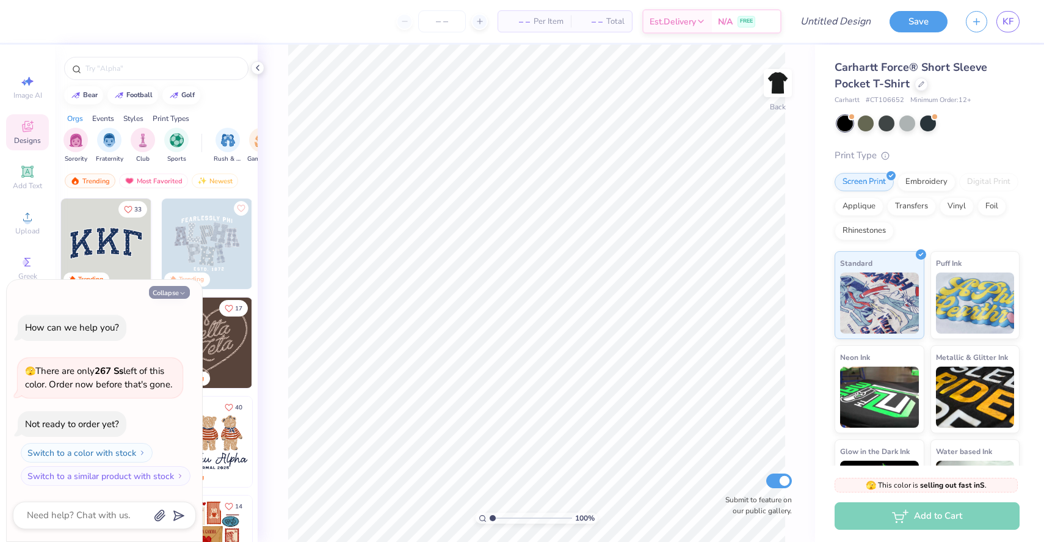
click at [181, 297] on icon "button" at bounding box center [182, 292] width 7 height 7
type textarea "x"
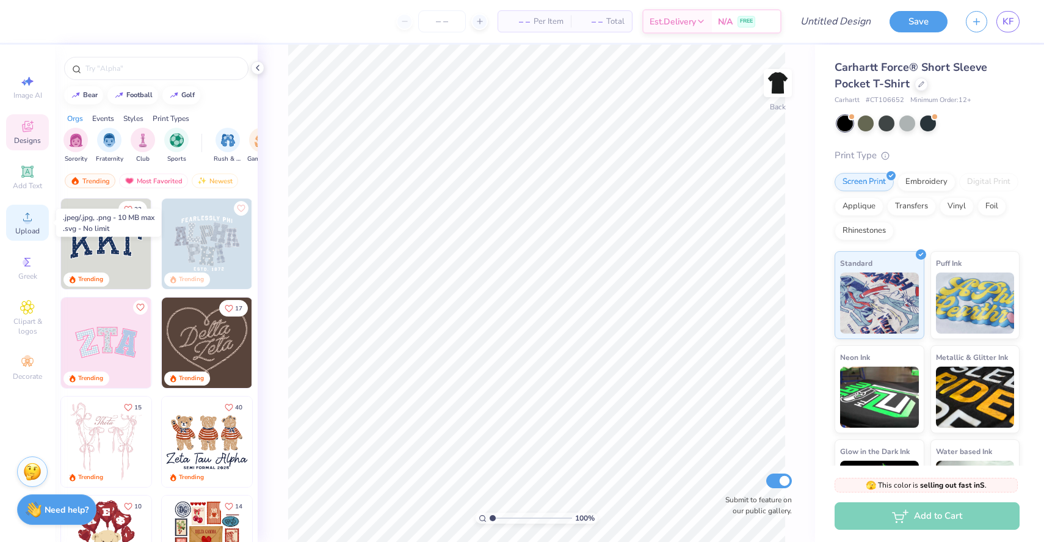
click at [34, 222] on icon at bounding box center [27, 216] width 15 height 15
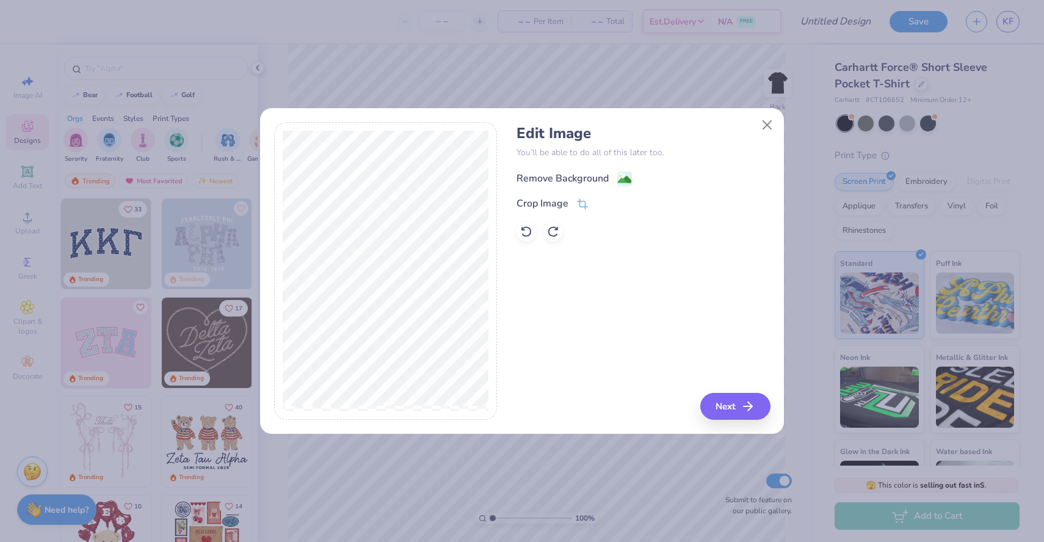
click at [616, 177] on div "Remove Background" at bounding box center [574, 178] width 115 height 15
click at [723, 408] on button "Next" at bounding box center [737, 406] width 70 height 27
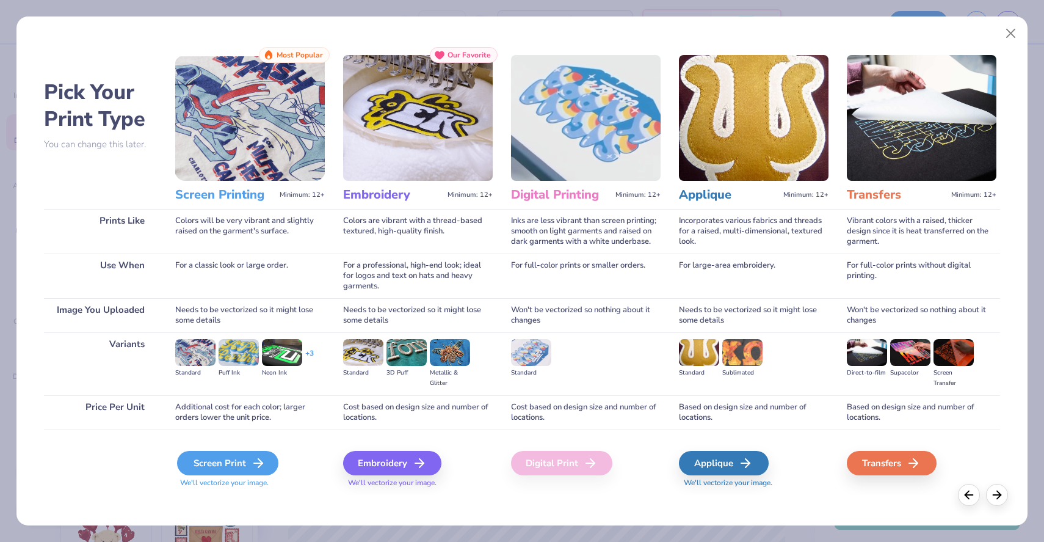
click at [252, 467] on icon at bounding box center [258, 463] width 15 height 15
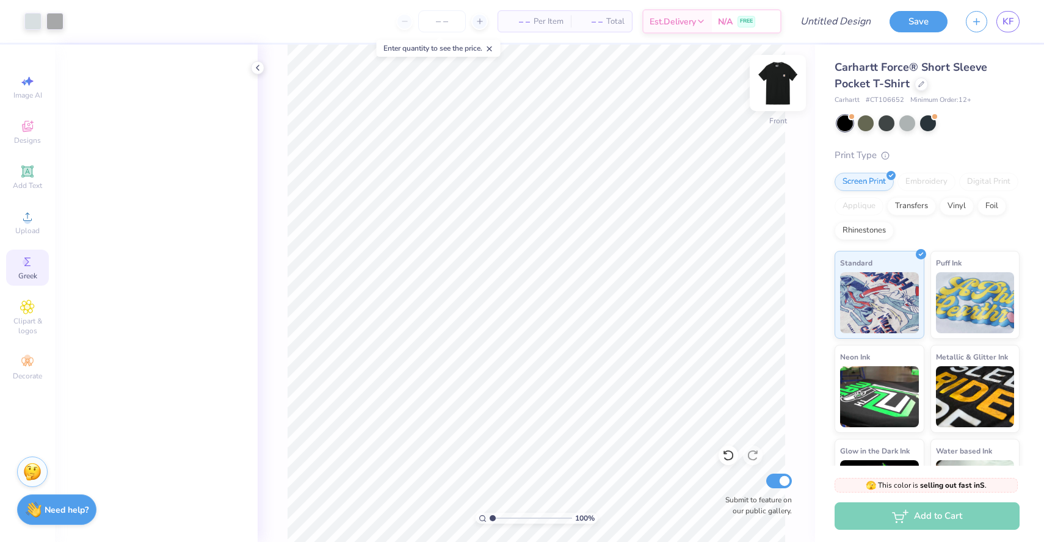
scroll to position [832, 0]
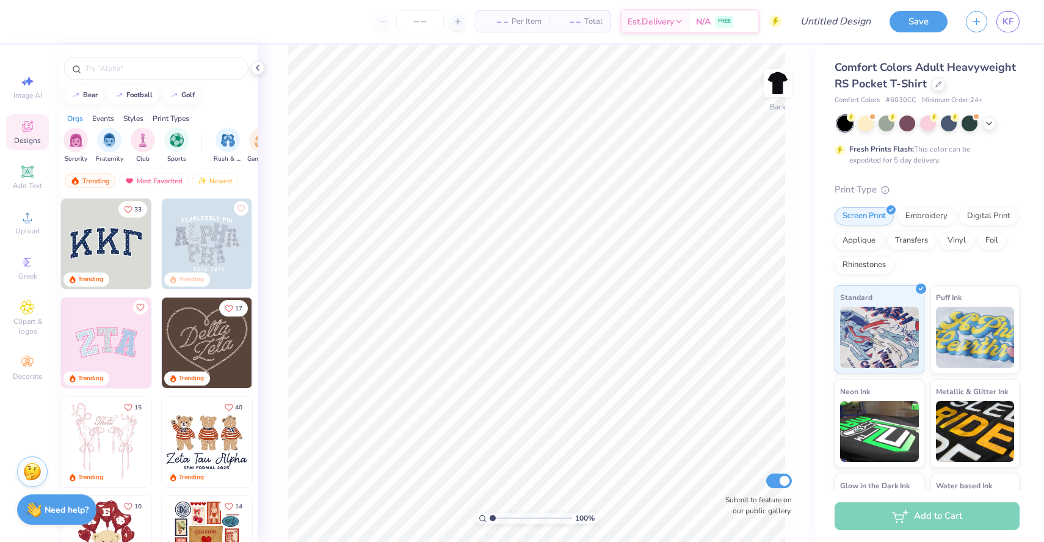
scroll to position [10, 0]
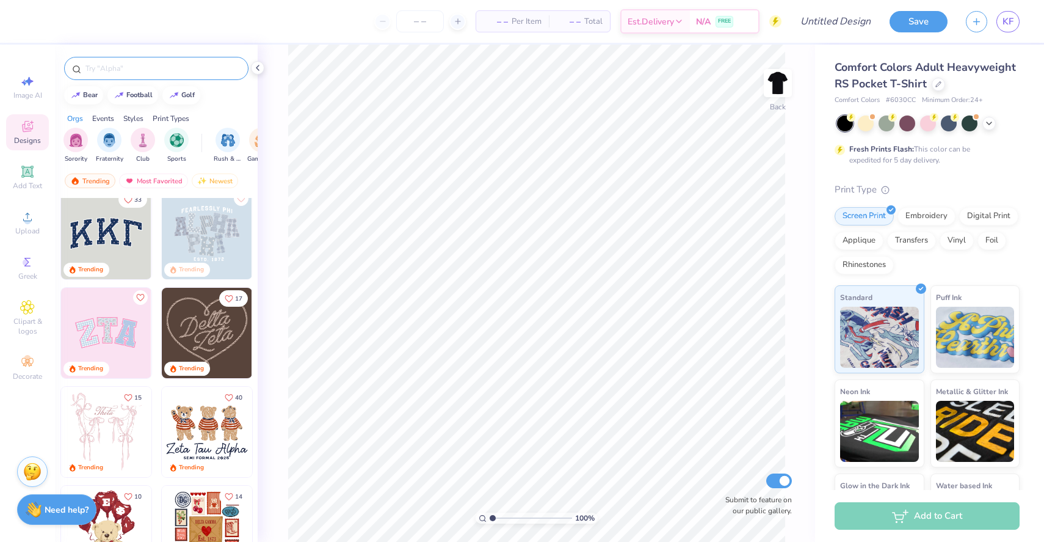
click at [169, 71] on input "text" at bounding box center [162, 68] width 156 height 12
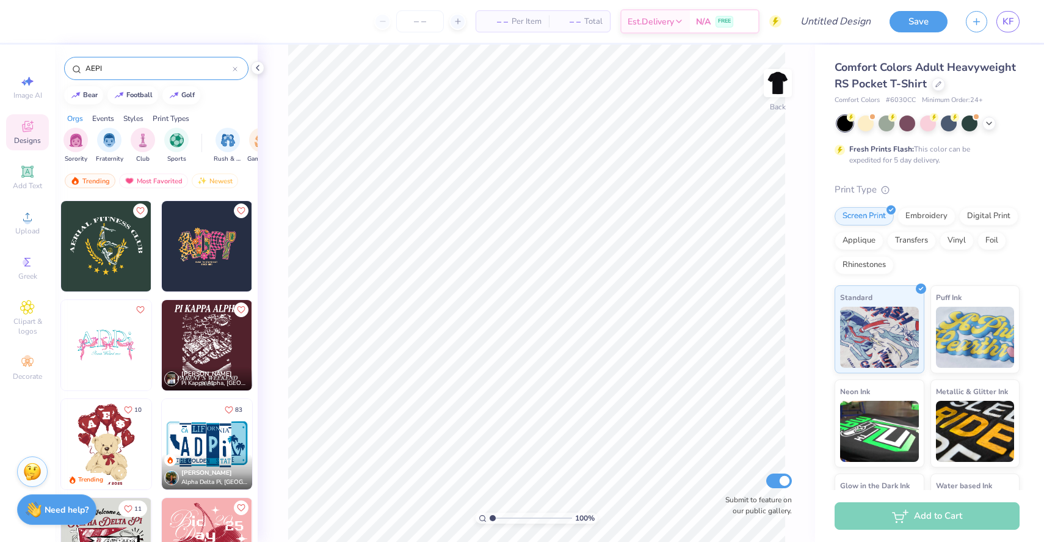
scroll to position [2711, 0]
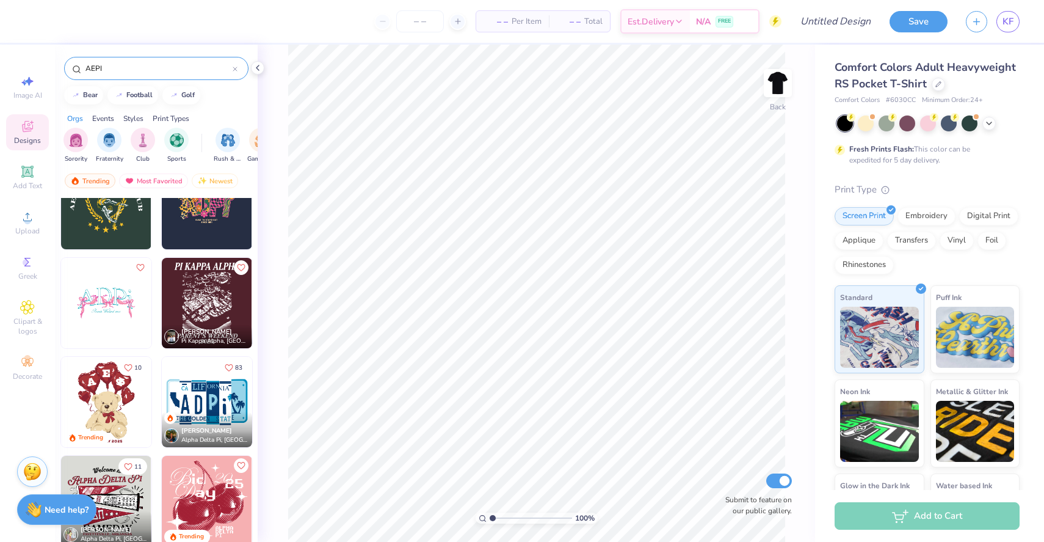
type input "AEPI"
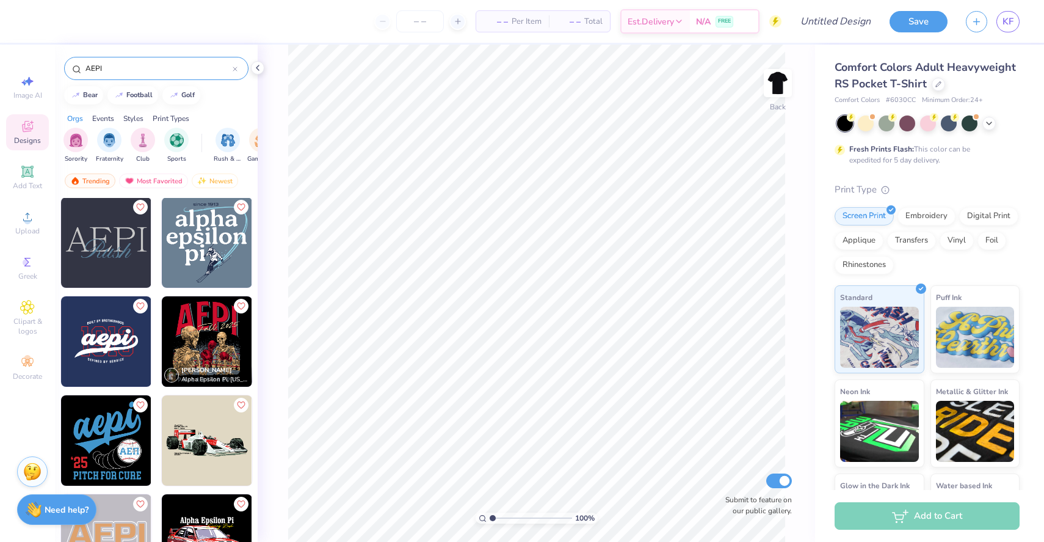
scroll to position [0, 0]
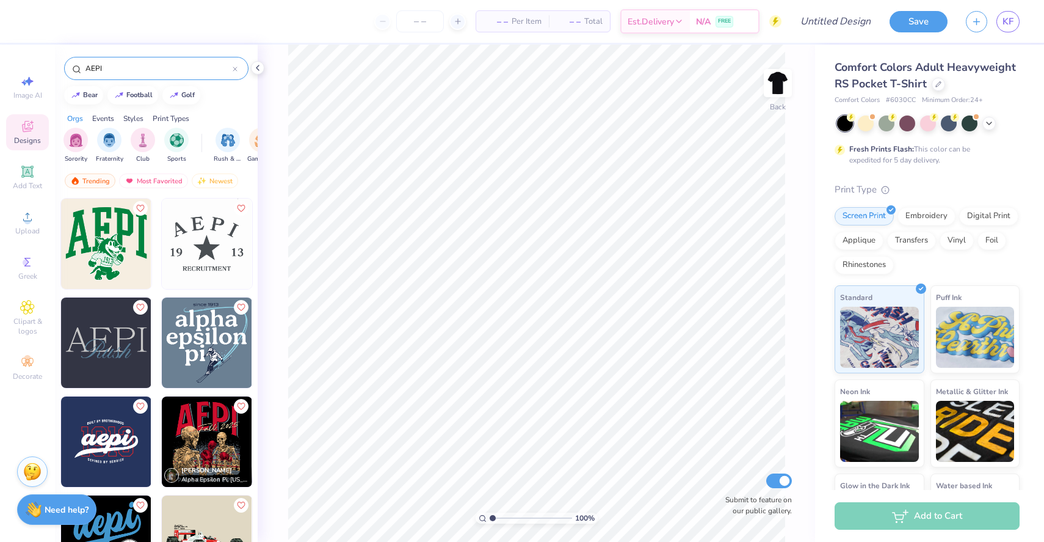
click at [147, 76] on div "AEPI" at bounding box center [156, 68] width 184 height 23
click at [117, 147] on div "filter for Fraternity" at bounding box center [109, 138] width 24 height 24
click at [150, 147] on div "filter for Greek Week" at bounding box center [147, 138] width 24 height 24
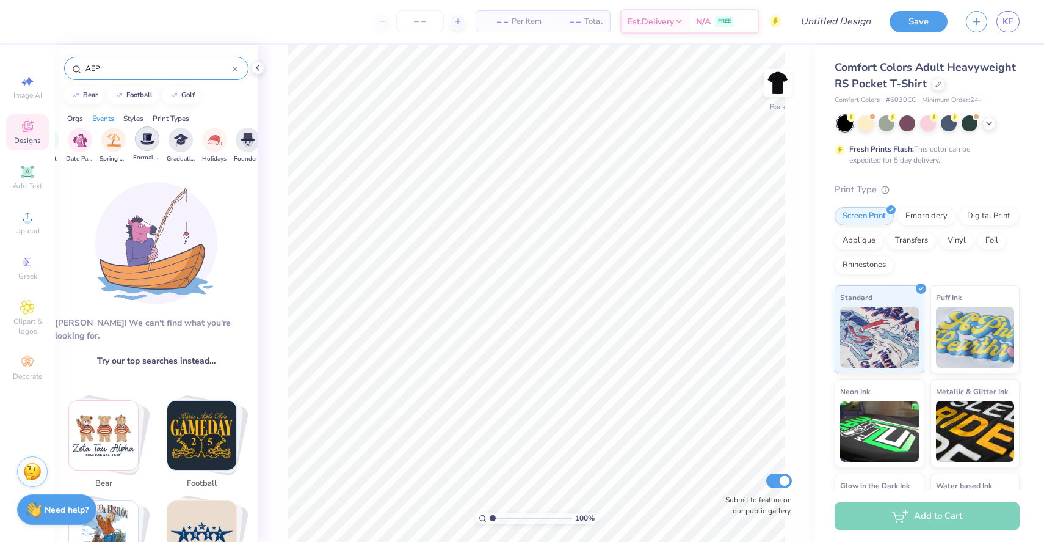
scroll to position [0, 0]
click at [84, 131] on icon "filter for Fraternity" at bounding box center [86, 130] width 4 height 4
click at [234, 128] on div "filter for Greek Week" at bounding box center [237, 130] width 11 height 11
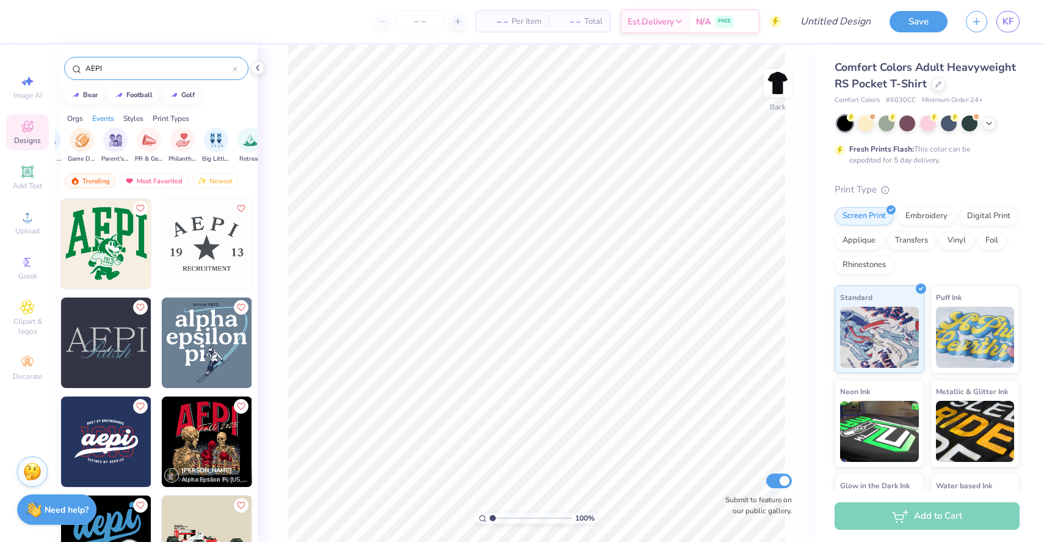
scroll to position [0, 9]
click at [106, 139] on img "filter for Fraternity" at bounding box center [99, 139] width 13 height 14
click at [790, 77] on img at bounding box center [778, 83] width 49 height 49
click at [35, 214] on div "Upload" at bounding box center [27, 223] width 43 height 36
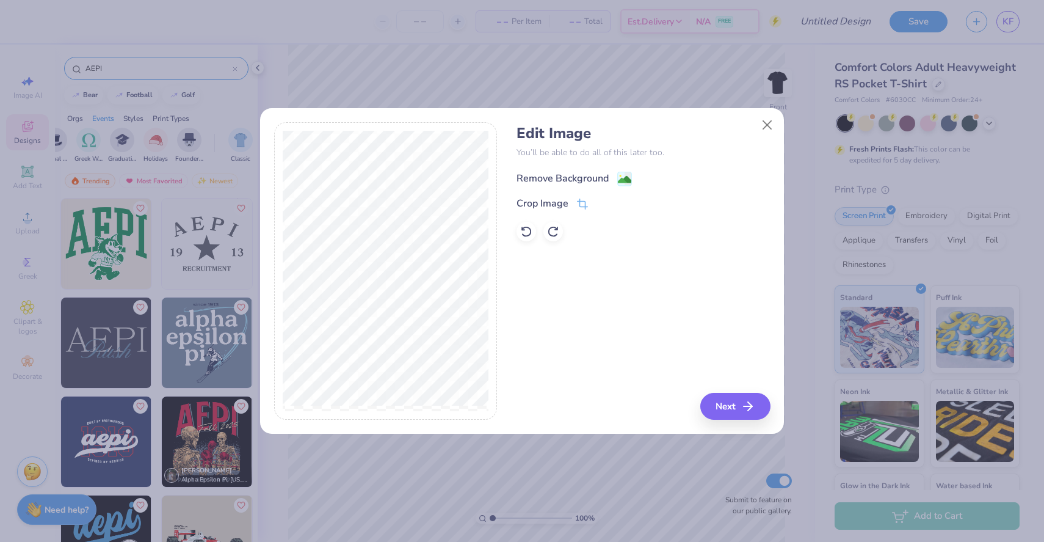
click at [622, 175] on image at bounding box center [624, 179] width 13 height 13
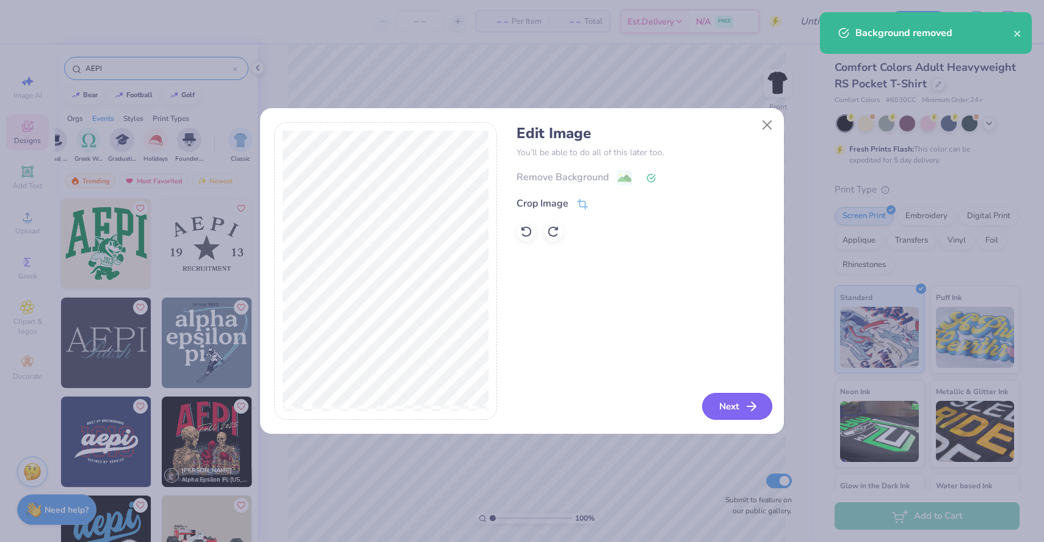
click at [718, 403] on button "Next" at bounding box center [737, 406] width 70 height 27
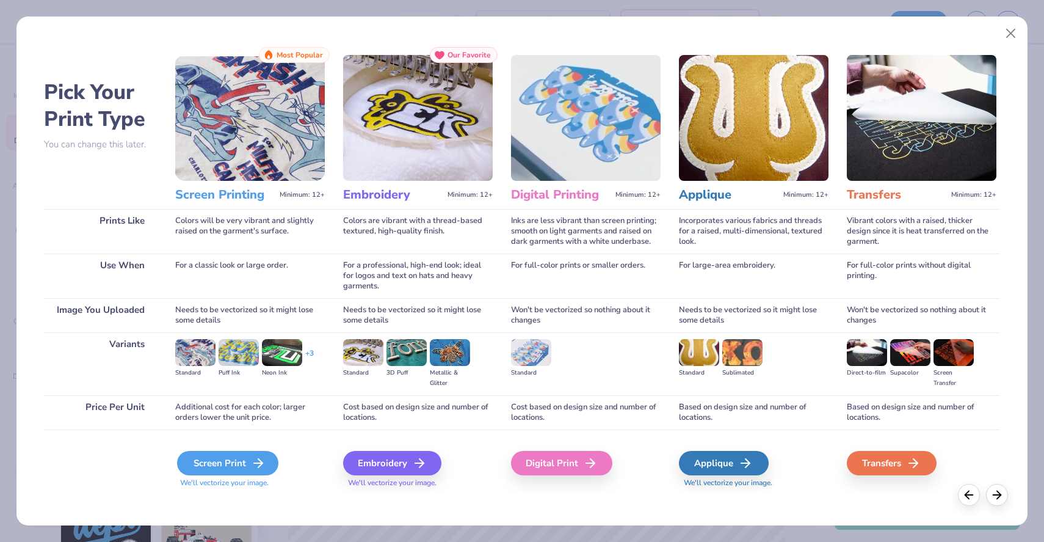
click at [226, 468] on div "Screen Print" at bounding box center [227, 463] width 101 height 24
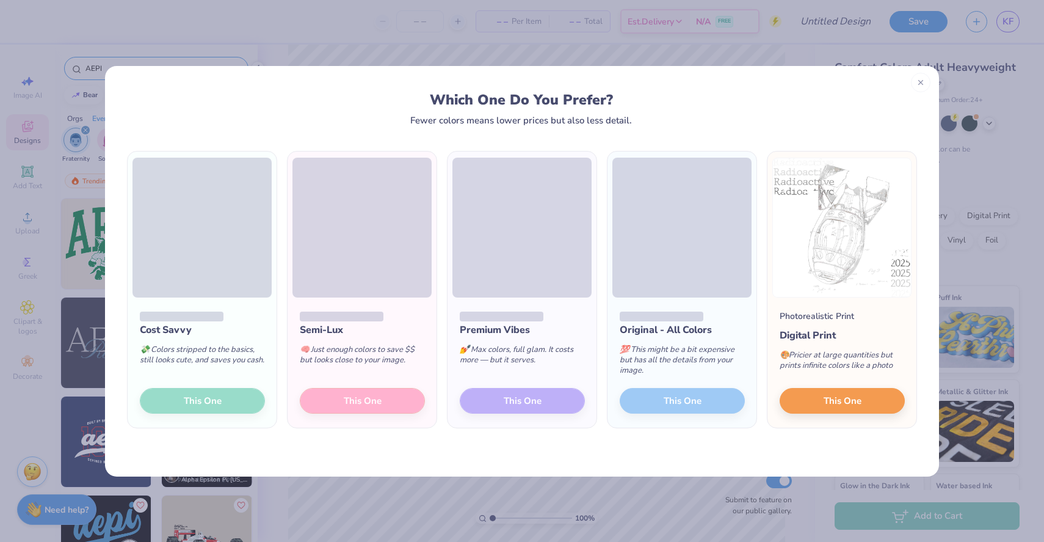
scroll to position [0, 475]
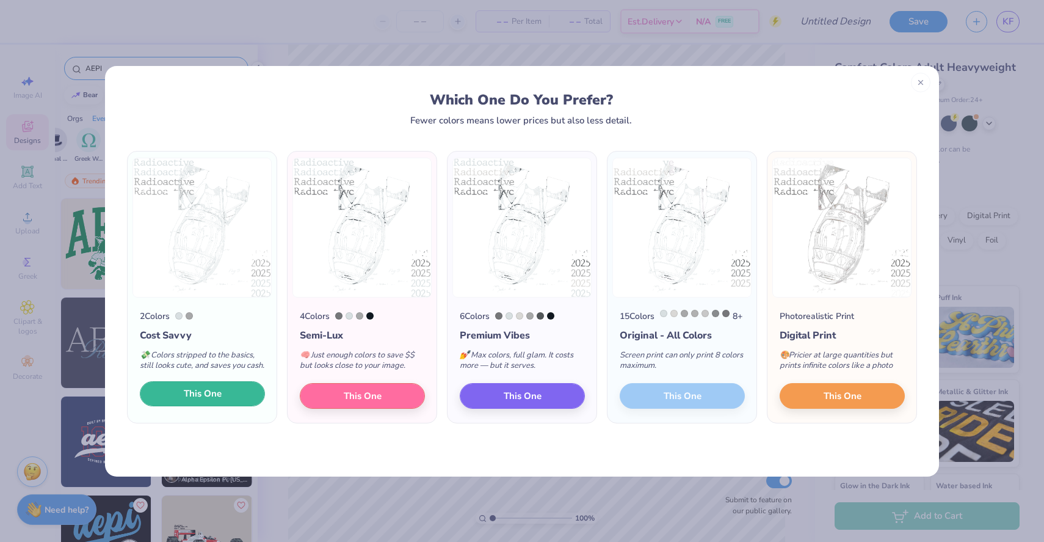
click at [230, 407] on button "This One" at bounding box center [202, 394] width 125 height 26
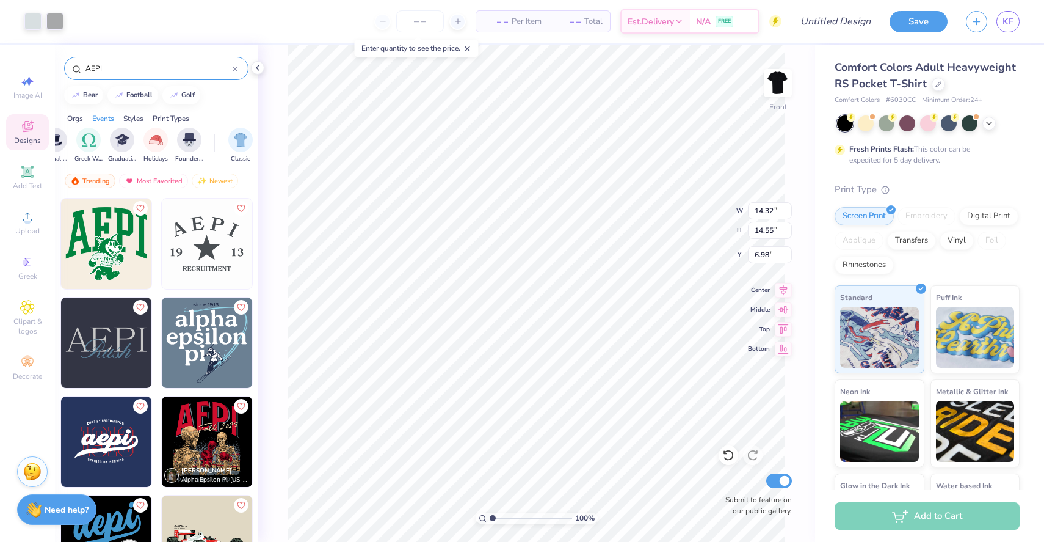
type input "3.97"
type input "12.80"
type input "13.00"
type input "4.20"
click at [770, 80] on img at bounding box center [778, 83] width 49 height 49
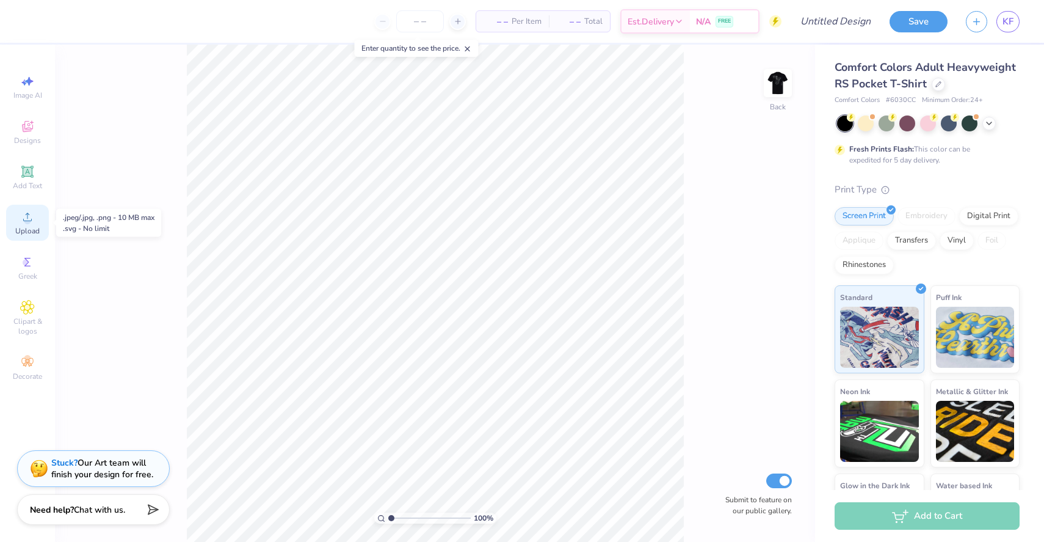
click at [38, 235] on span "Upload" at bounding box center [27, 231] width 24 height 10
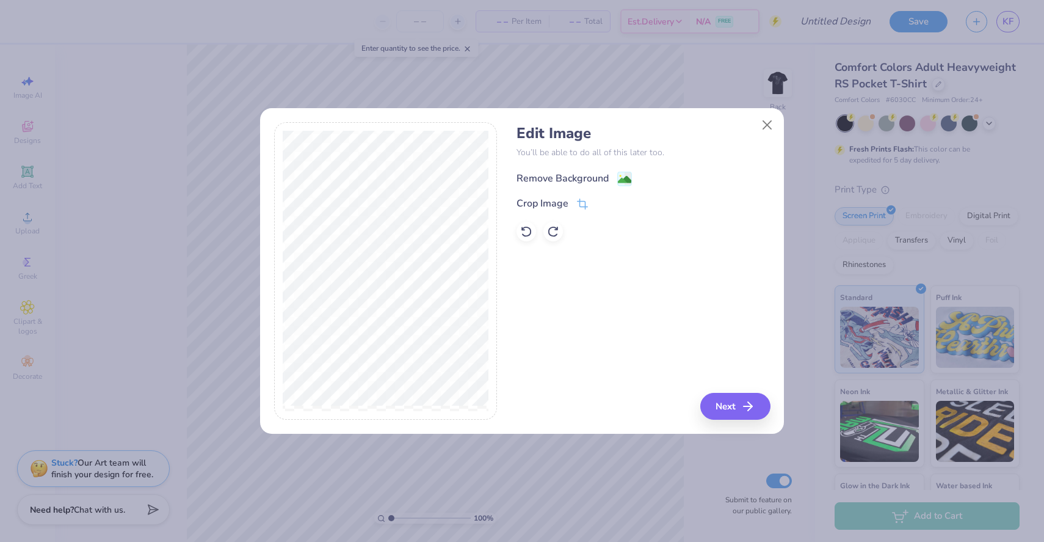
click at [603, 178] on div "Remove Background" at bounding box center [563, 178] width 92 height 15
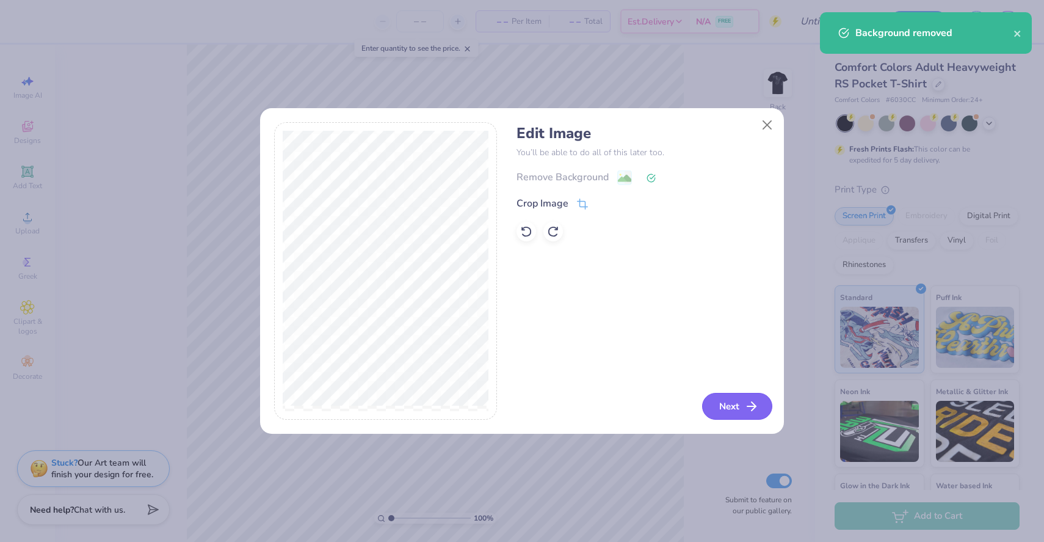
click at [718, 402] on button "Next" at bounding box center [737, 406] width 70 height 27
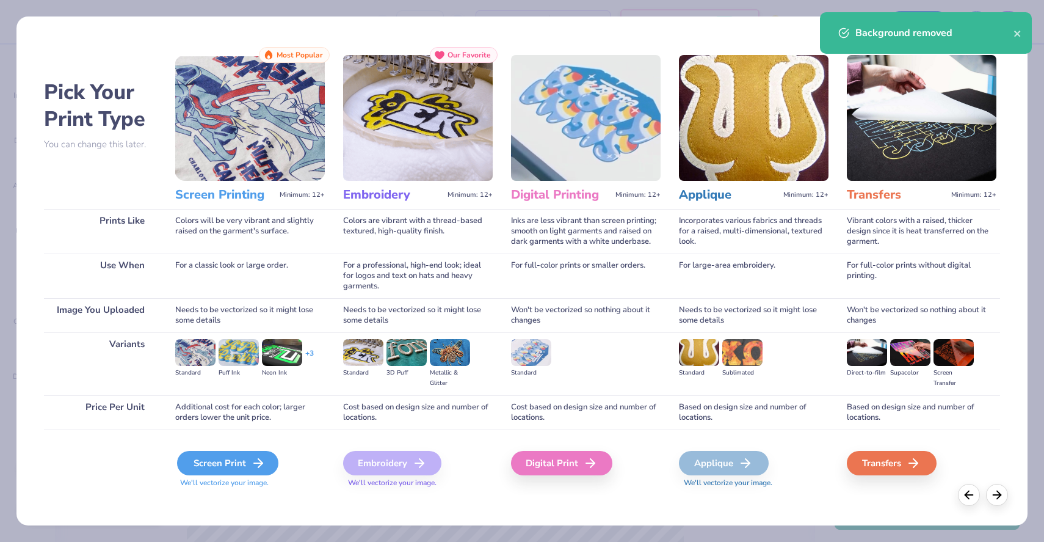
click at [257, 465] on icon at bounding box center [258, 463] width 15 height 15
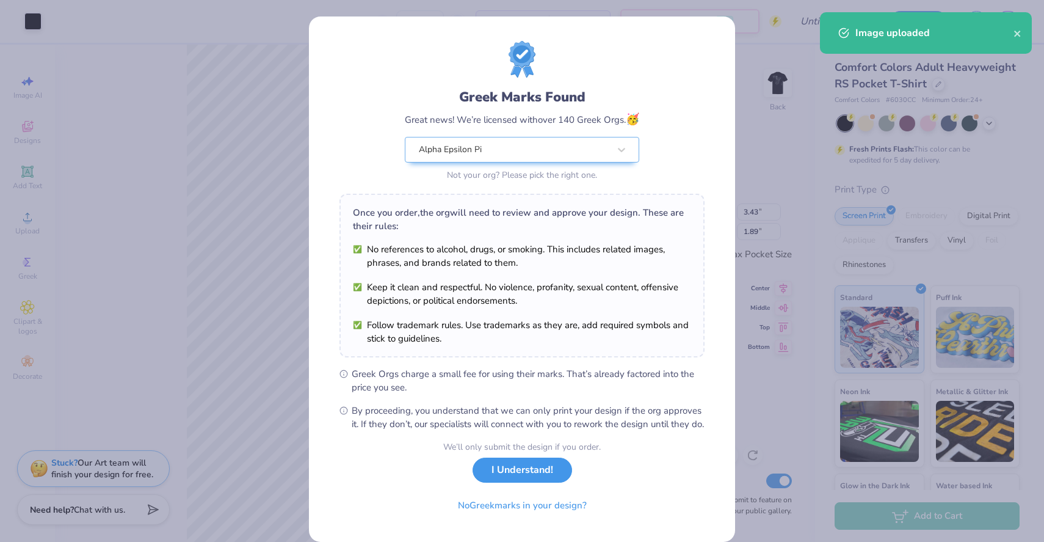
click at [504, 481] on button "I Understand!" at bounding box center [523, 469] width 100 height 25
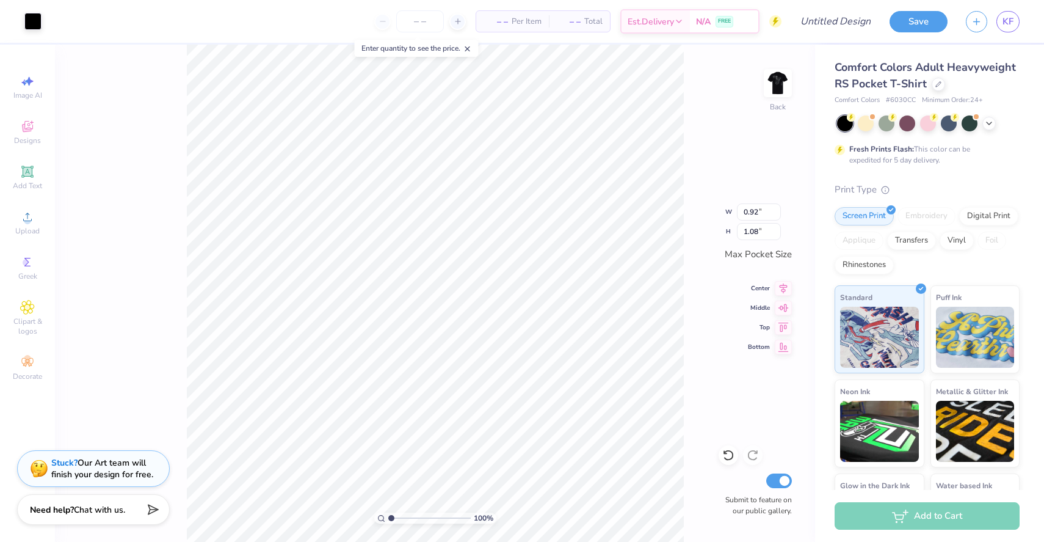
type input "1.13"
type input "0.92"
click at [419, 27] on input "number" at bounding box center [420, 21] width 48 height 22
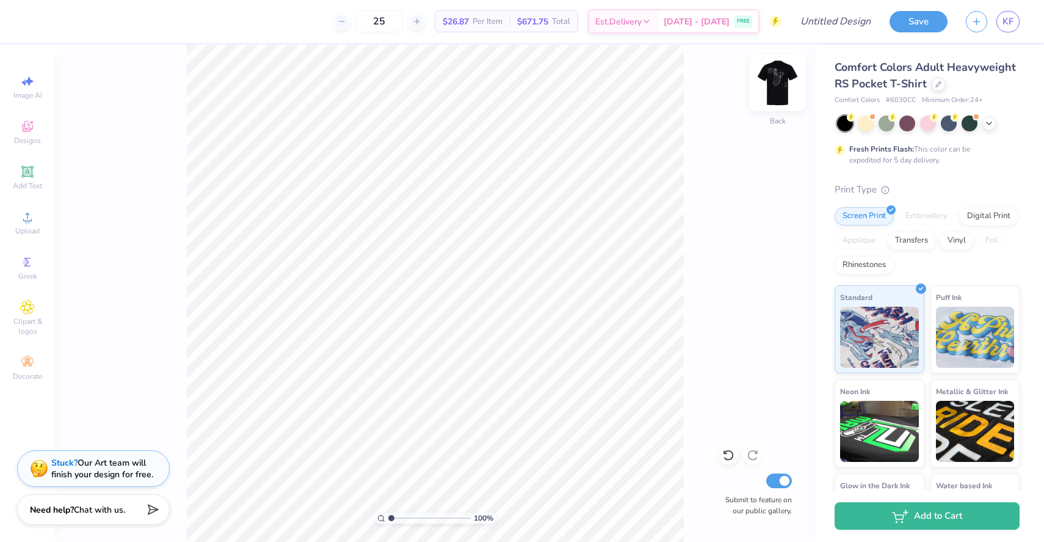
click at [777, 81] on img at bounding box center [778, 83] width 49 height 49
click at [403, 16] on input "25" at bounding box center [379, 21] width 48 height 22
type input "2"
type input "3"
type input "32"
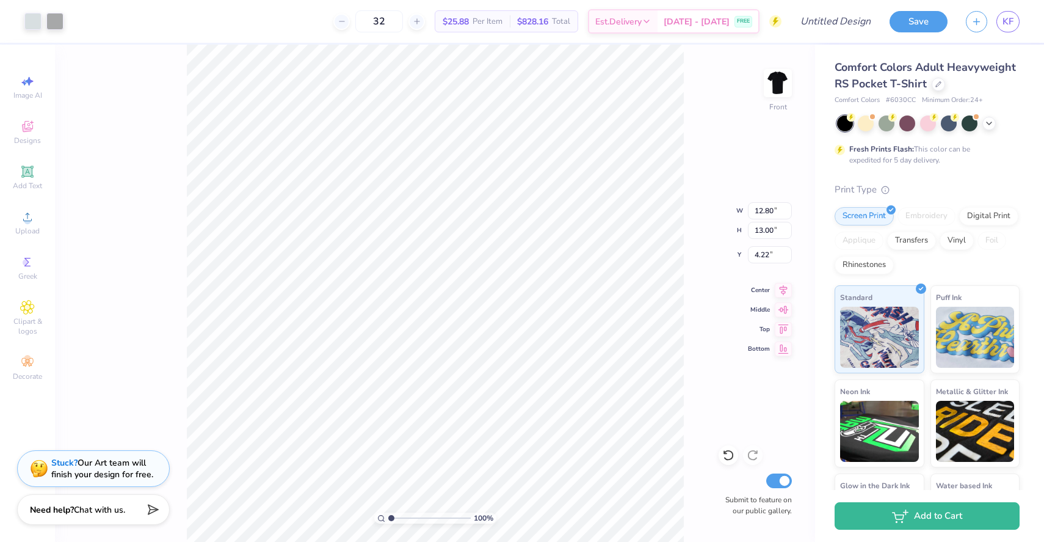
type input "11.94"
type input "12.13"
type input "4.18"
click at [22, 228] on span "Upload" at bounding box center [27, 231] width 24 height 10
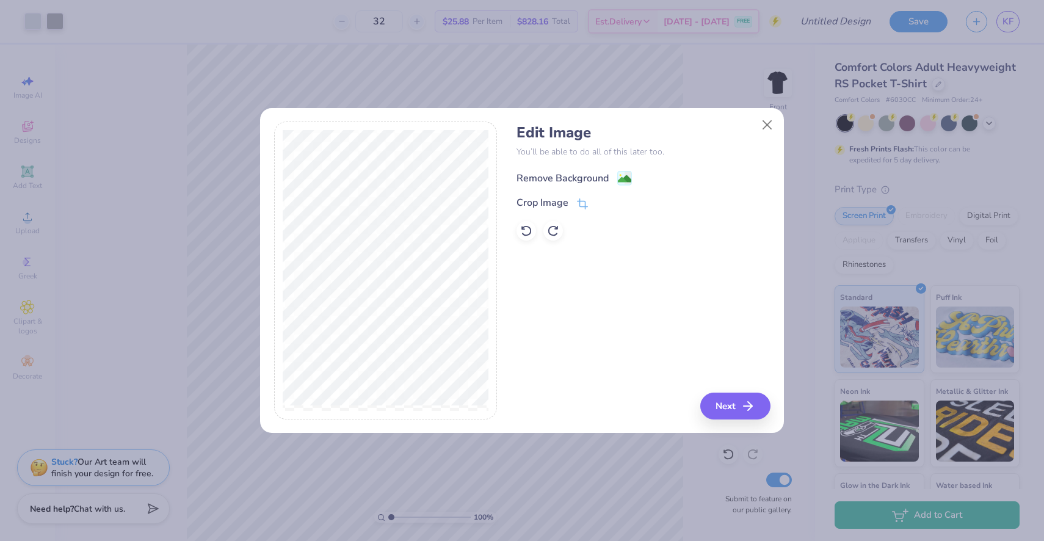
click at [603, 170] on div "Remove Background" at bounding box center [643, 176] width 253 height 15
click at [602, 180] on div "Remove Background" at bounding box center [563, 178] width 92 height 15
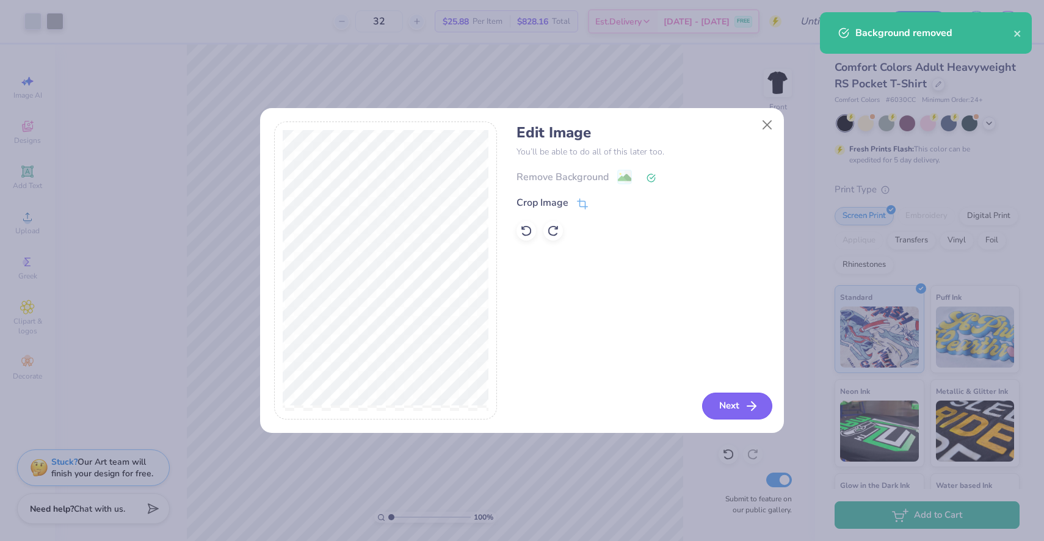
click at [749, 406] on line "button" at bounding box center [752, 406] width 9 height 0
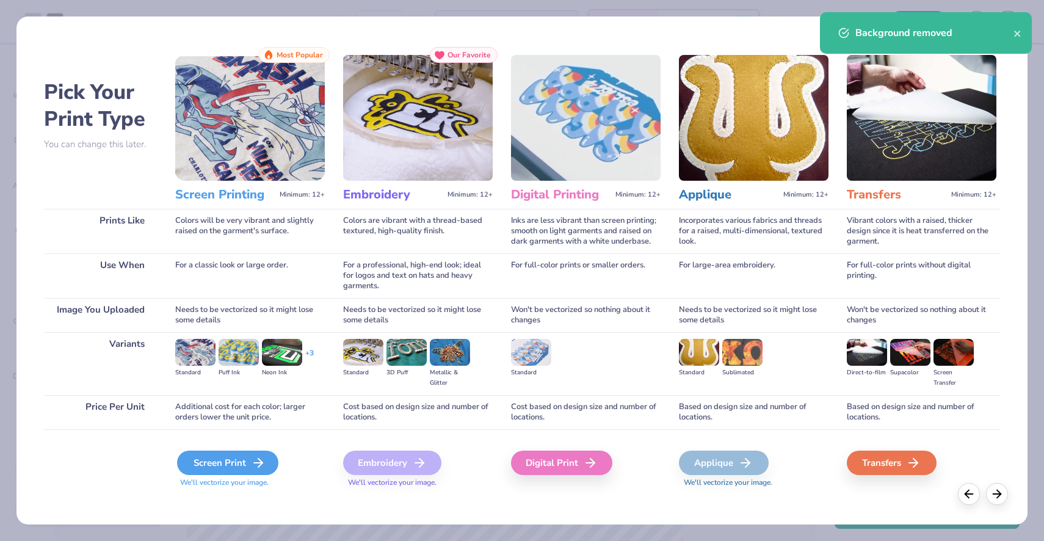
click at [261, 466] on icon at bounding box center [258, 463] width 15 height 15
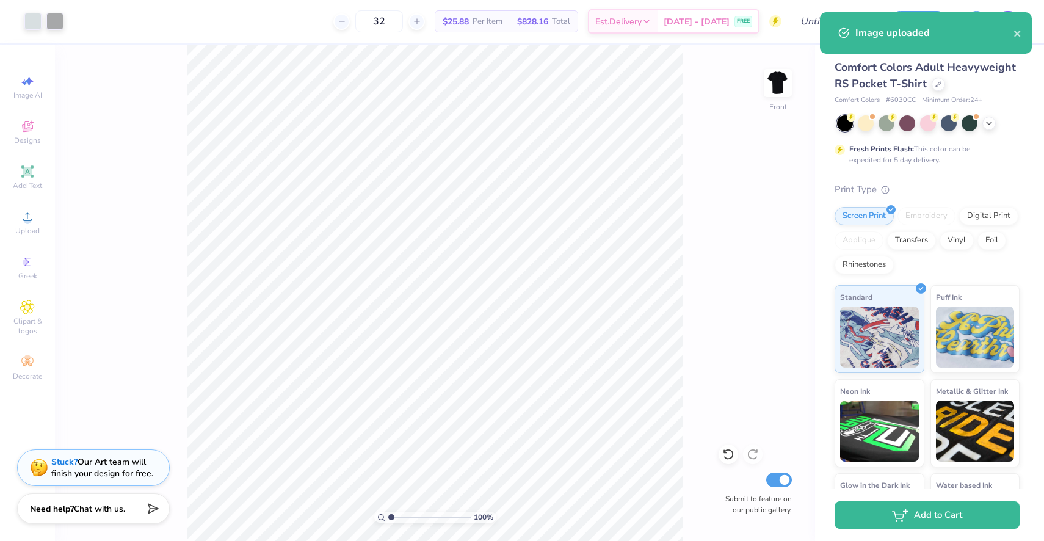
click at [766, 65] on div "100 % Front Submit to feature on our public gallery." at bounding box center [435, 293] width 760 height 497
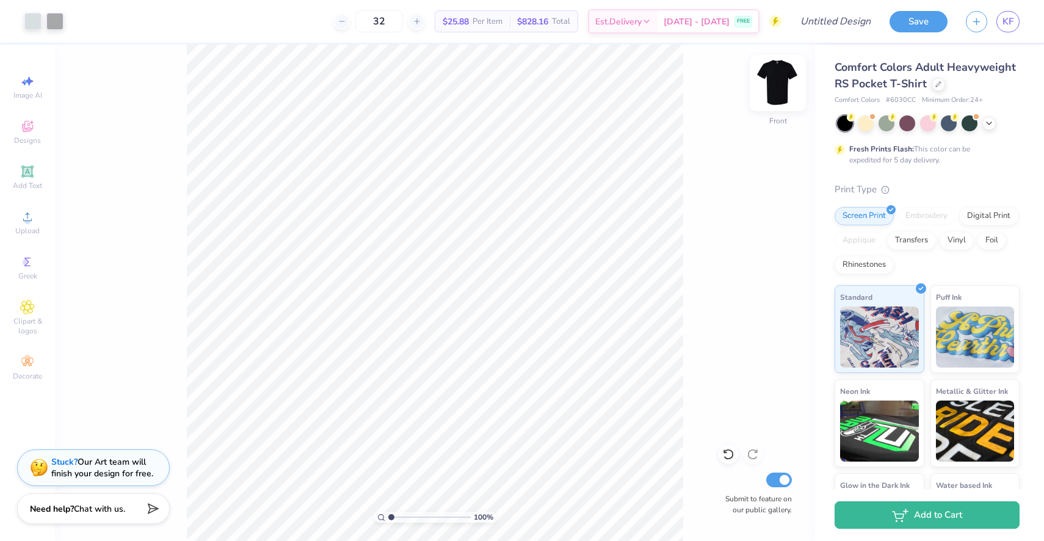
click at [777, 79] on img at bounding box center [778, 83] width 49 height 49
click at [32, 227] on span "Upload" at bounding box center [27, 231] width 24 height 10
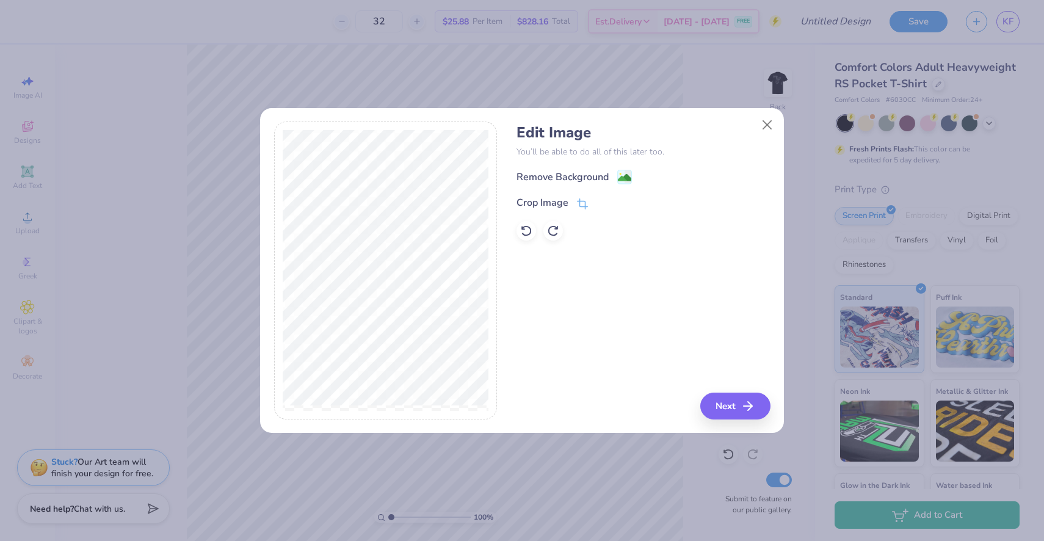
click at [562, 185] on div "Remove Background Crop Image" at bounding box center [643, 204] width 253 height 71
click at [563, 181] on div "Remove Background" at bounding box center [563, 178] width 92 height 15
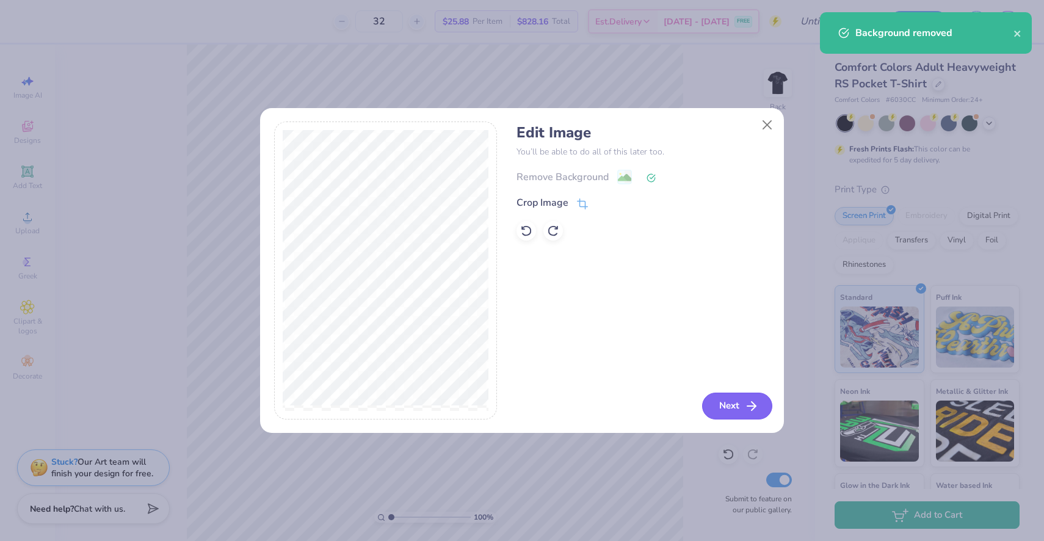
click at [751, 418] on button "Next" at bounding box center [737, 406] width 70 height 27
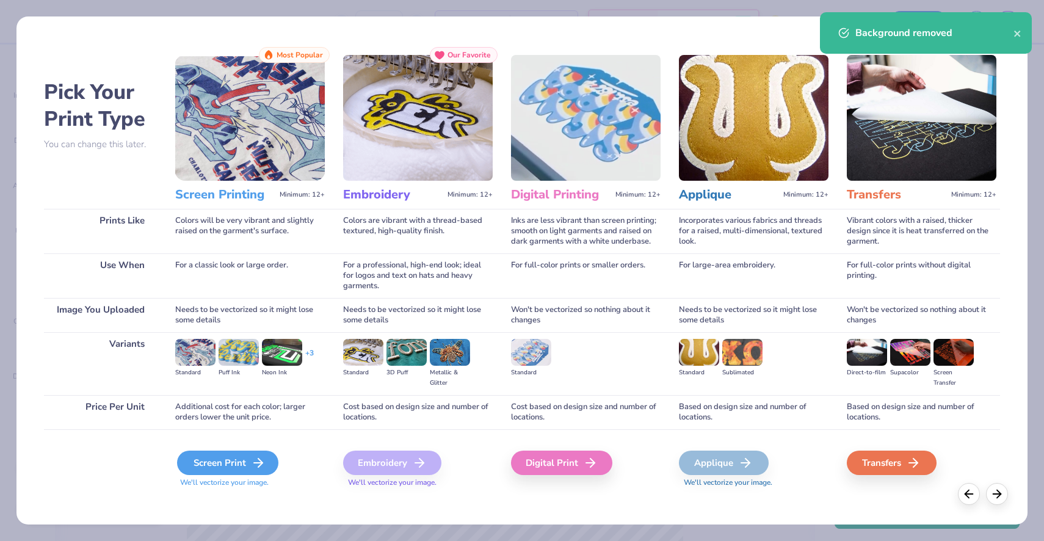
click at [211, 466] on div "Screen Print" at bounding box center [227, 463] width 101 height 24
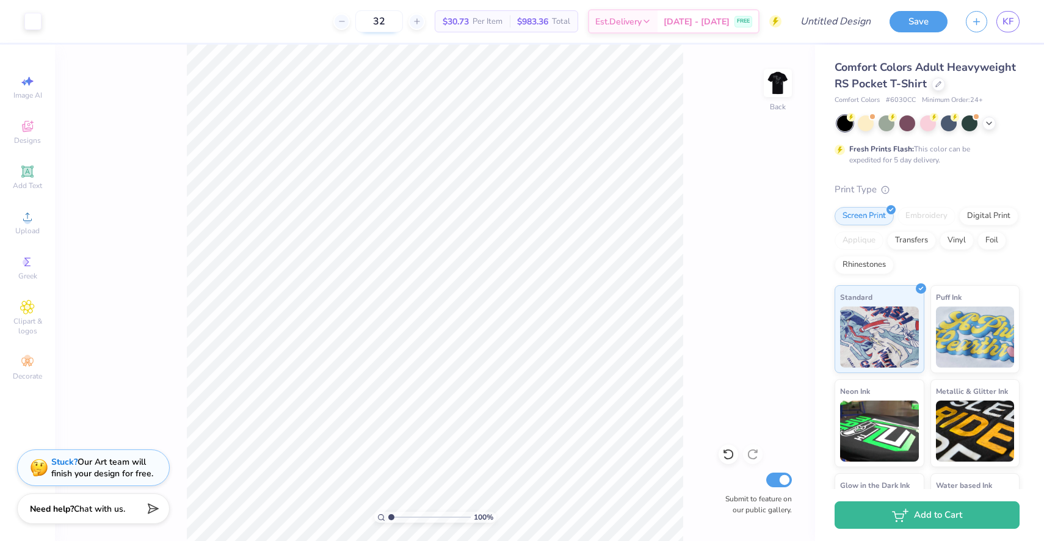
click at [403, 21] on input "32" at bounding box center [379, 21] width 48 height 22
type input "3"
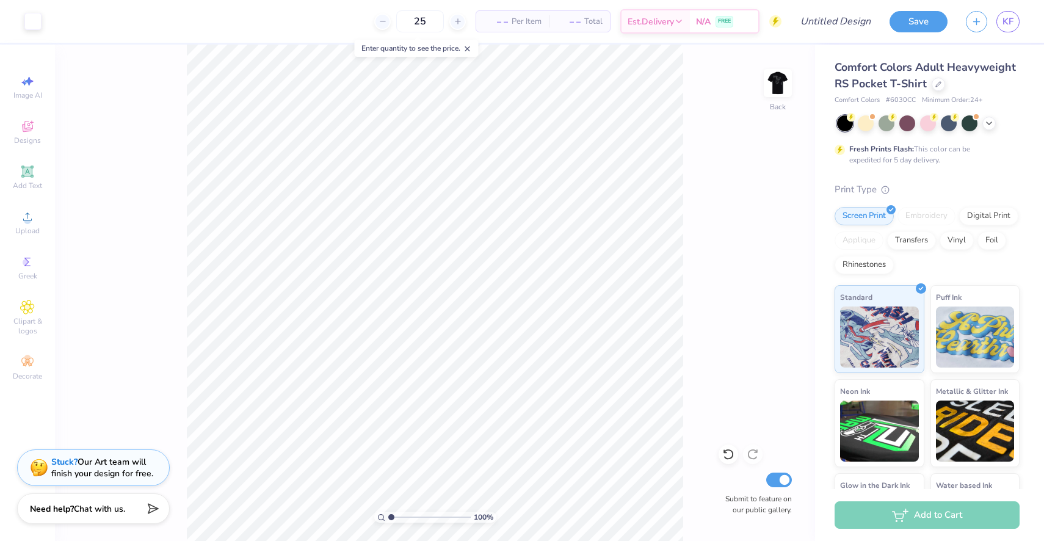
type input "25"
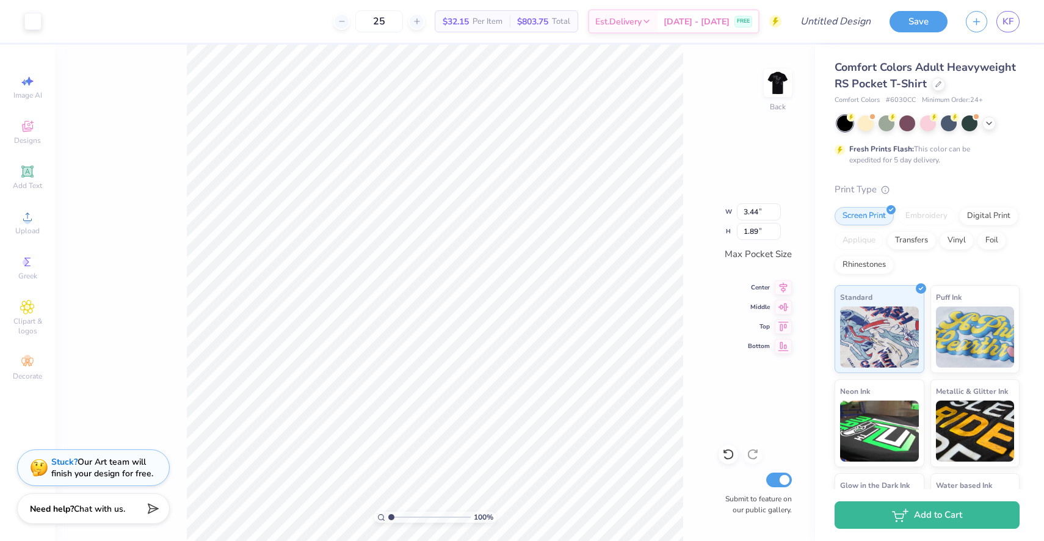
type input "2.30"
type input "1.27"
type input "2.23"
type input "1.23"
type input "2.48"
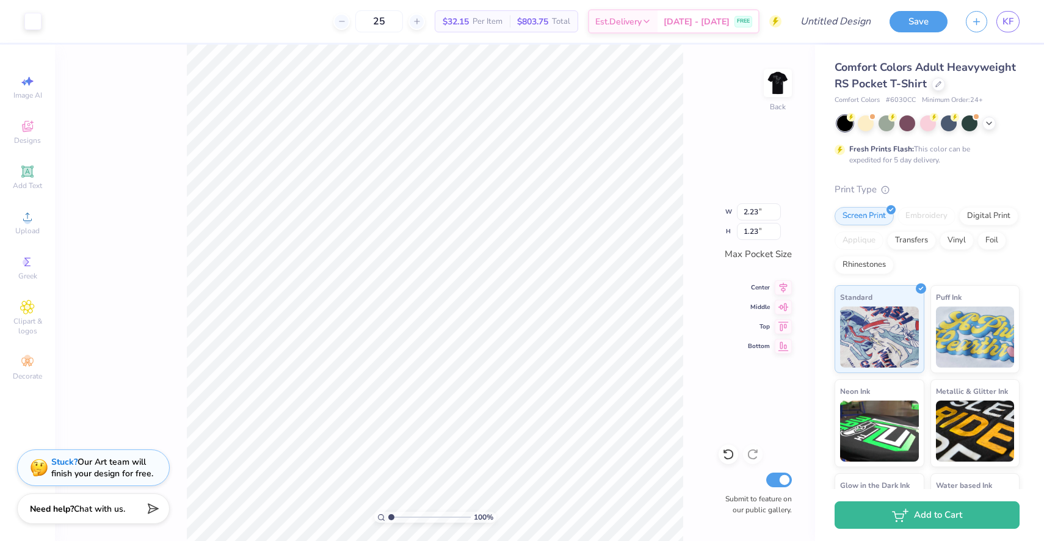
type input "1.36"
type input "2.71"
type input "1.49"
click at [772, 81] on img at bounding box center [778, 83] width 49 height 49
click at [182, 266] on div "100 % Front W 11.94 11.94 " H 12.13 12.13 " Y 4.18 4.18 " Center Middle Top Bot…" at bounding box center [435, 293] width 760 height 497
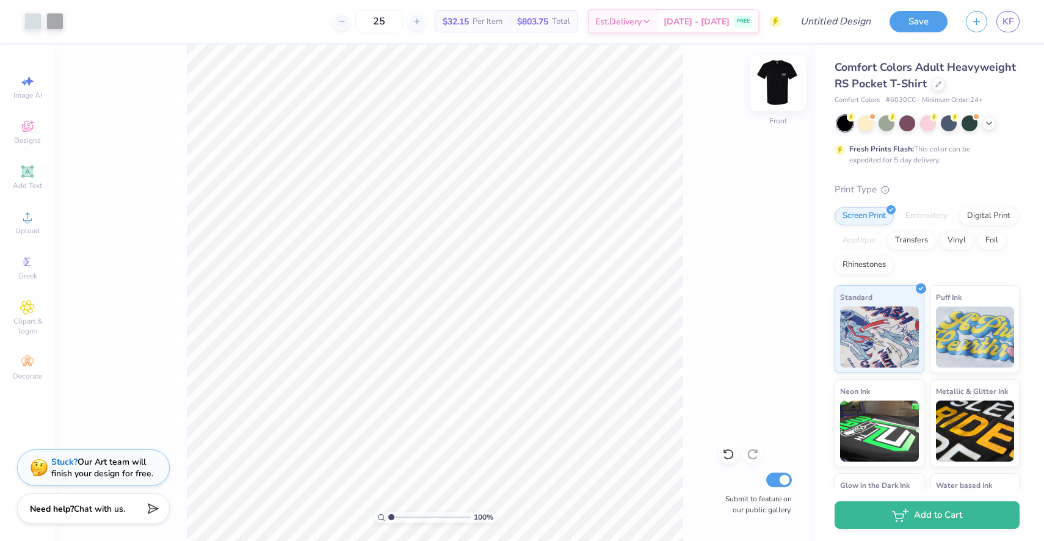
click at [777, 88] on img at bounding box center [778, 83] width 49 height 49
click at [773, 90] on img at bounding box center [778, 83] width 49 height 49
click at [773, 90] on img at bounding box center [778, 83] width 24 height 24
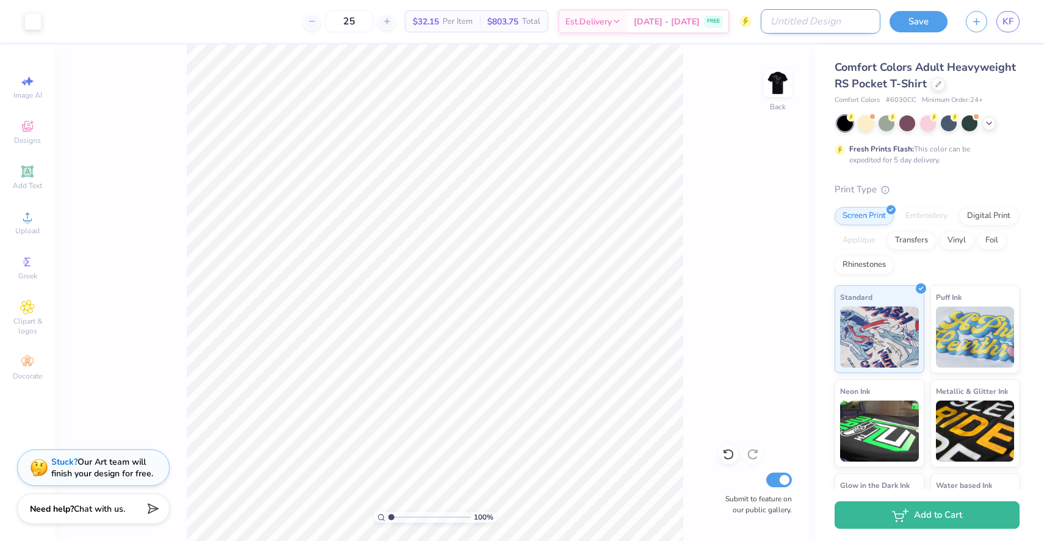
click at [847, 26] on input "Design Title" at bounding box center [821, 21] width 120 height 24
type input "p"
type input "comfort colors radioactive"
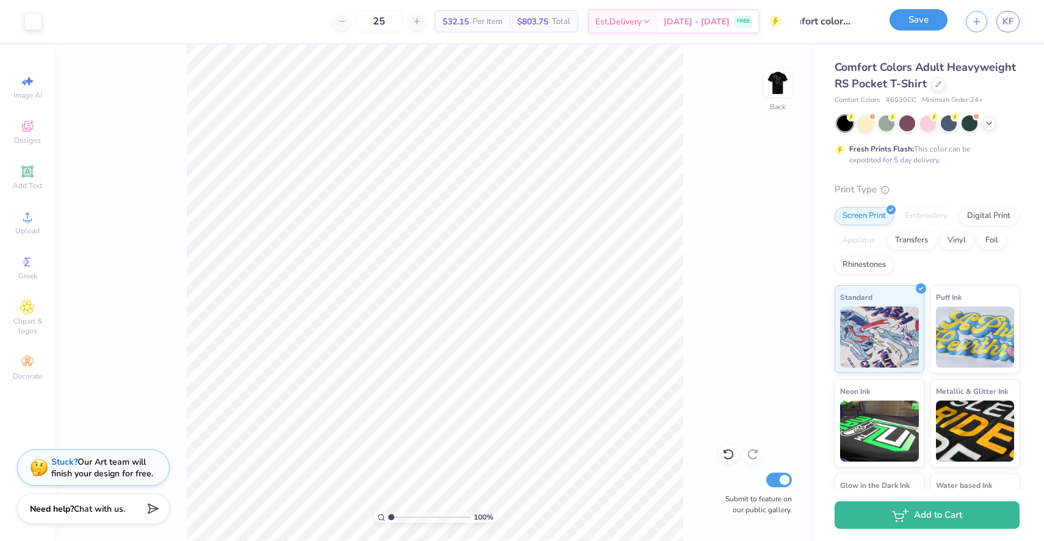
click at [917, 30] on button "Save" at bounding box center [919, 19] width 58 height 21
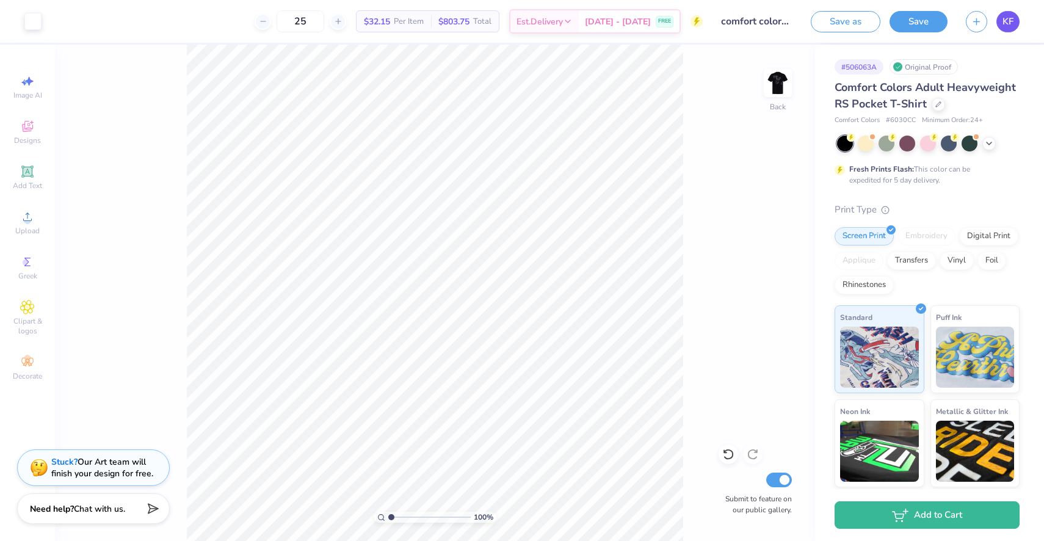
click at [1013, 19] on span "KF" at bounding box center [1008, 22] width 11 height 14
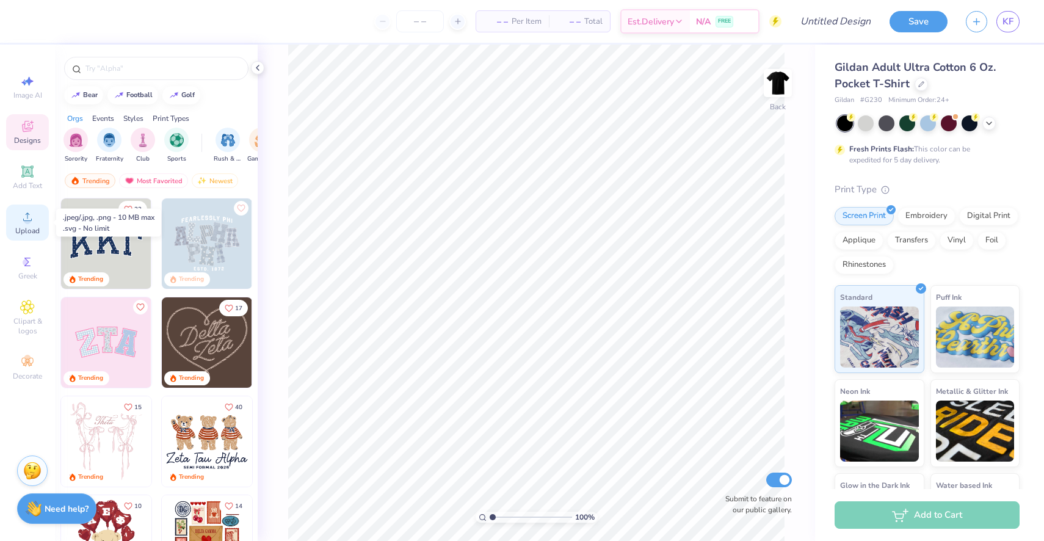
click at [36, 230] on span "Upload" at bounding box center [27, 231] width 24 height 10
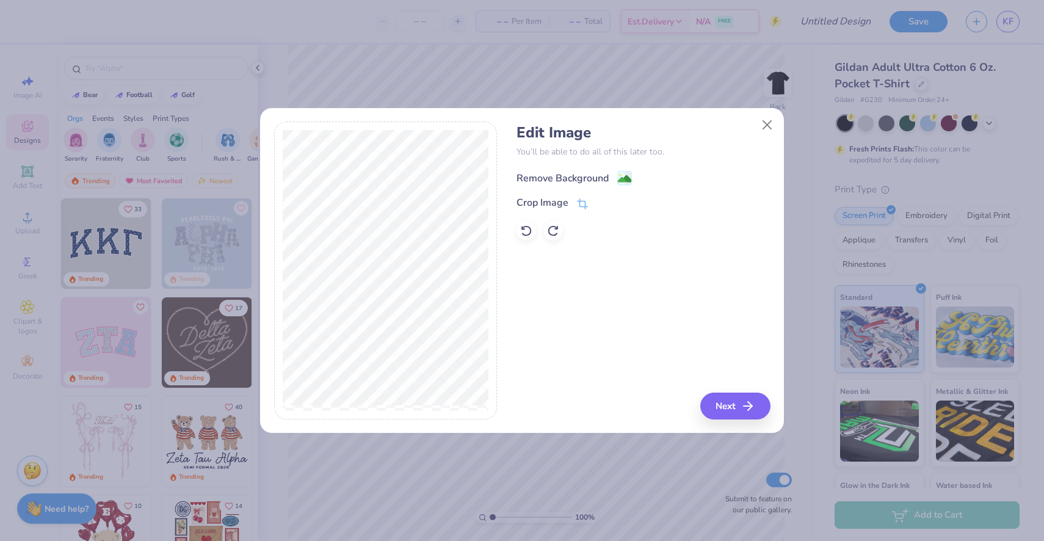
click at [587, 175] on div "Remove Background" at bounding box center [563, 178] width 92 height 15
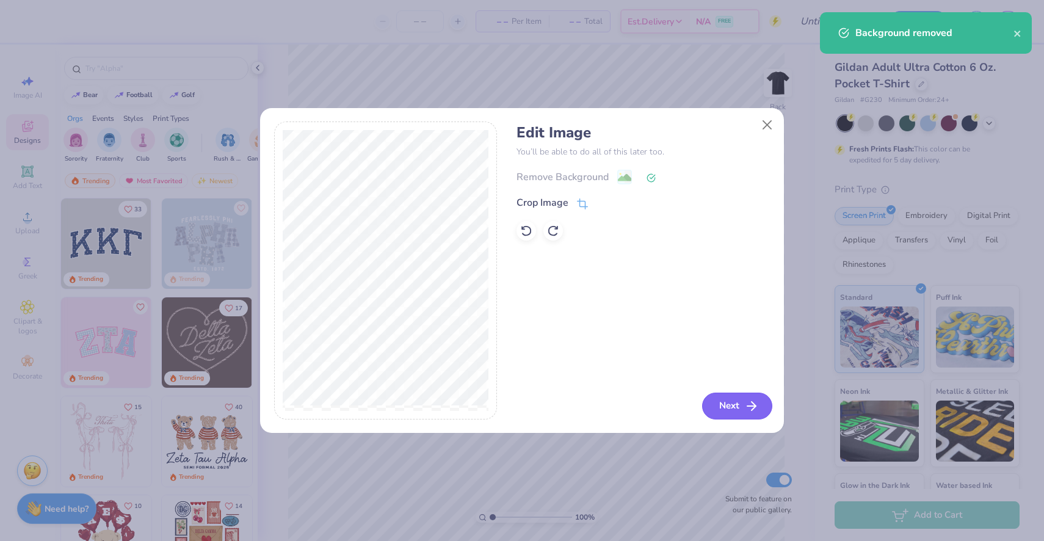
click at [743, 401] on button "Next" at bounding box center [737, 406] width 70 height 27
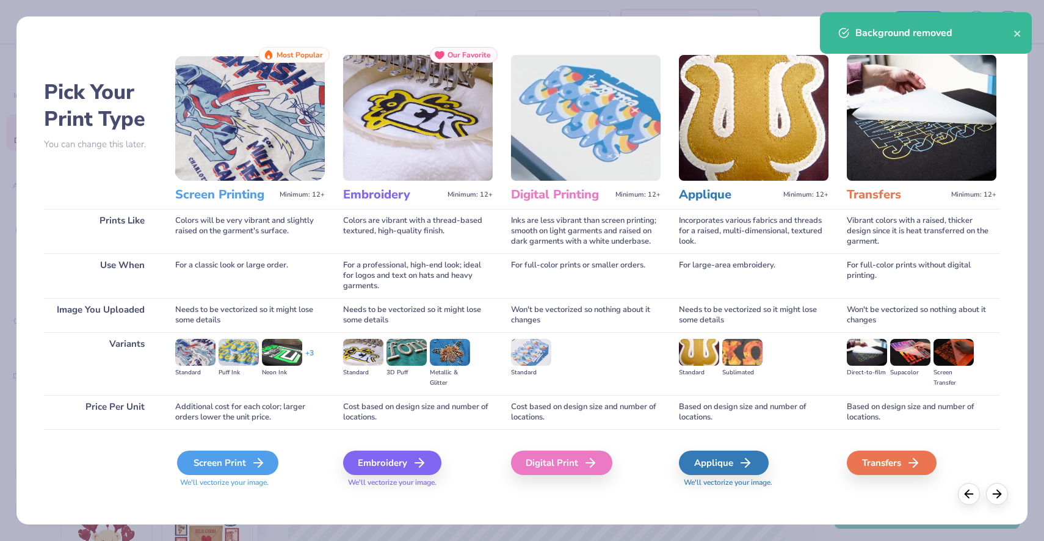
click at [235, 473] on div "Screen Print" at bounding box center [227, 463] width 101 height 24
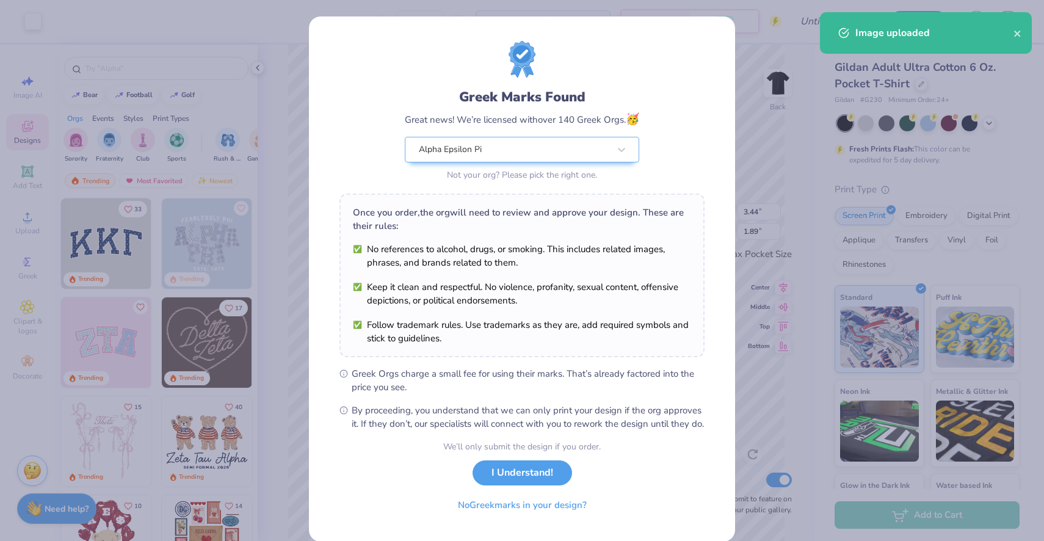
click at [554, 351] on div "Greek Marks Found Great news! We’re licensed with over 140 Greek Orgs. 🥳 Alpha …" at bounding box center [522, 236] width 365 height 390
click at [541, 496] on div "We’ll only submit the design if you order. I Understand! No Greek marks in your…" at bounding box center [522, 478] width 158 height 77
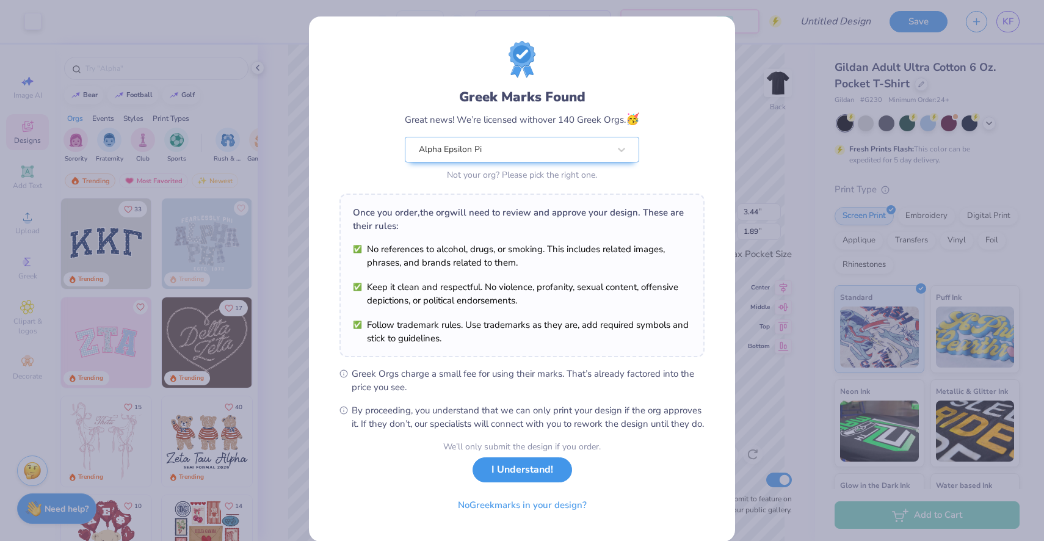
click at [530, 482] on button "I Understand!" at bounding box center [523, 469] width 100 height 25
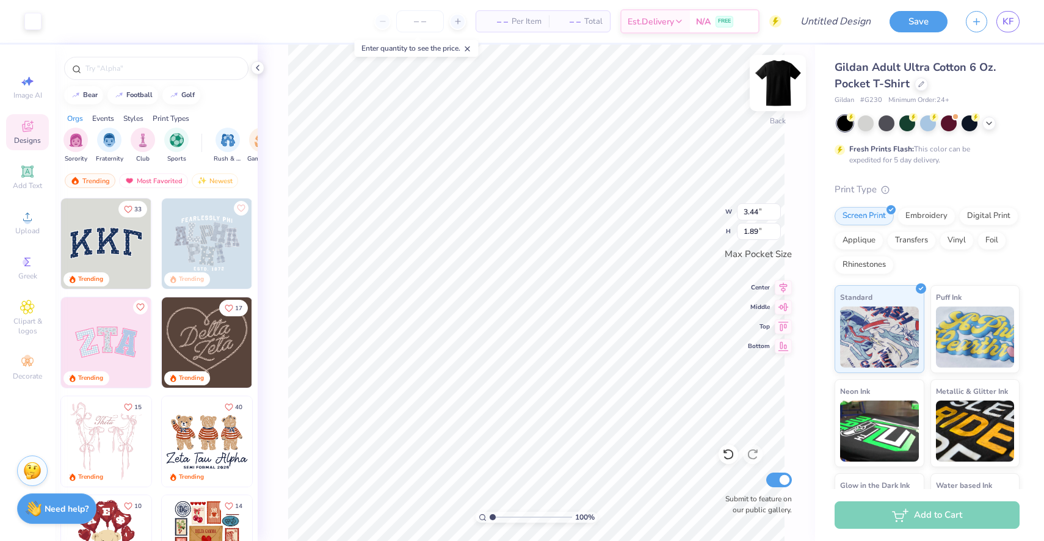
click at [784, 81] on img at bounding box center [778, 83] width 49 height 49
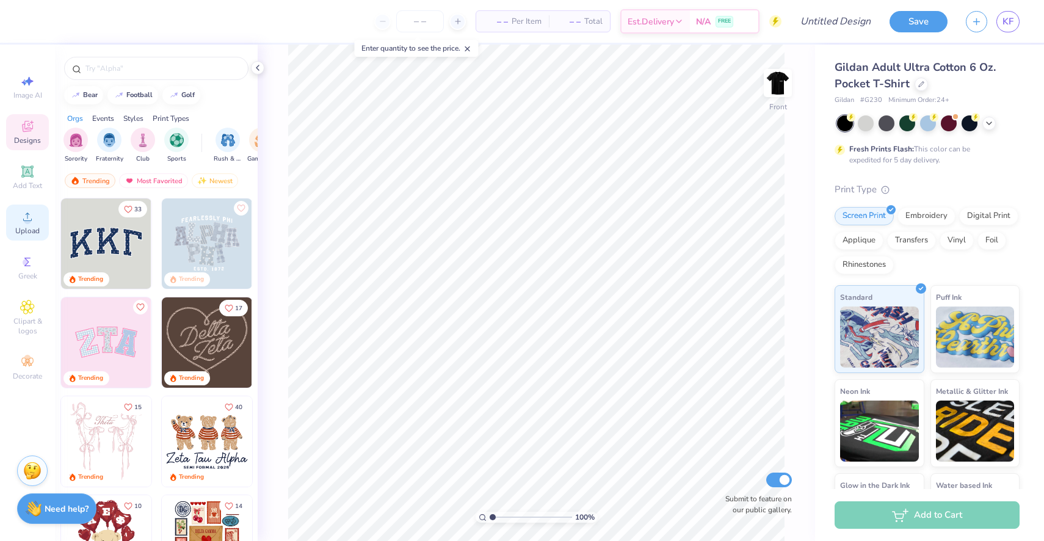
click at [38, 220] on div "Upload" at bounding box center [27, 223] width 43 height 36
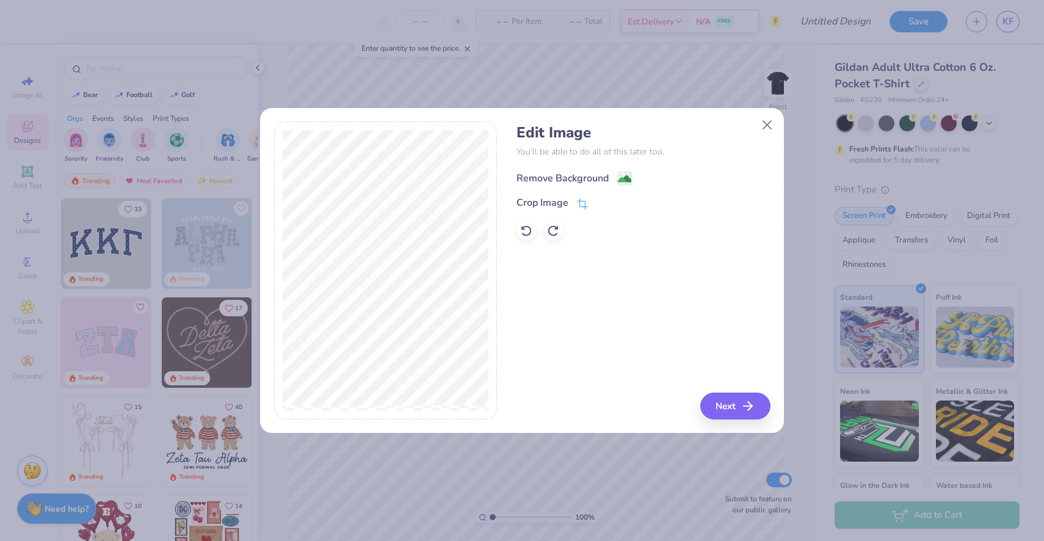
click at [561, 178] on div "Remove Background" at bounding box center [563, 178] width 92 height 15
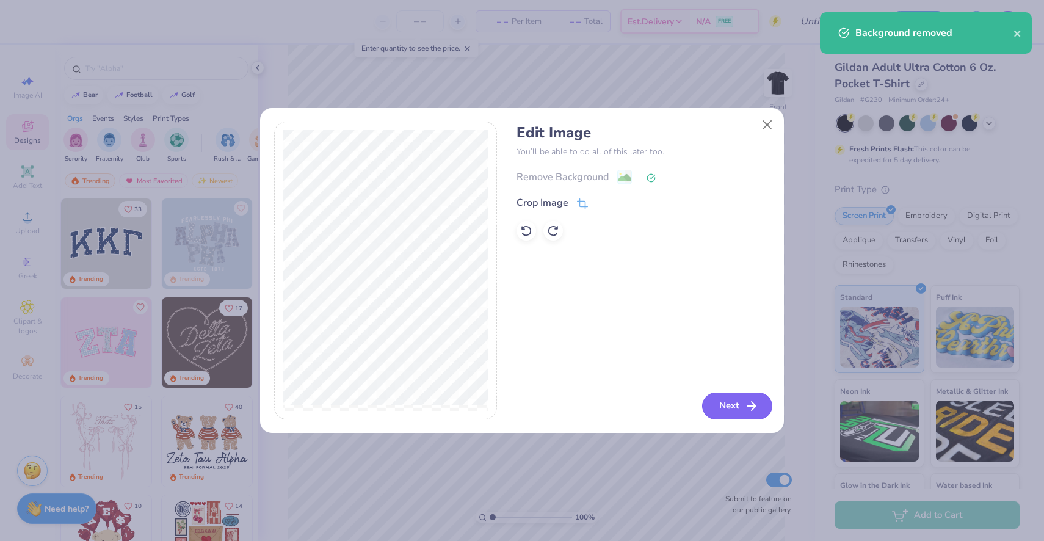
click at [721, 403] on button "Next" at bounding box center [737, 406] width 70 height 27
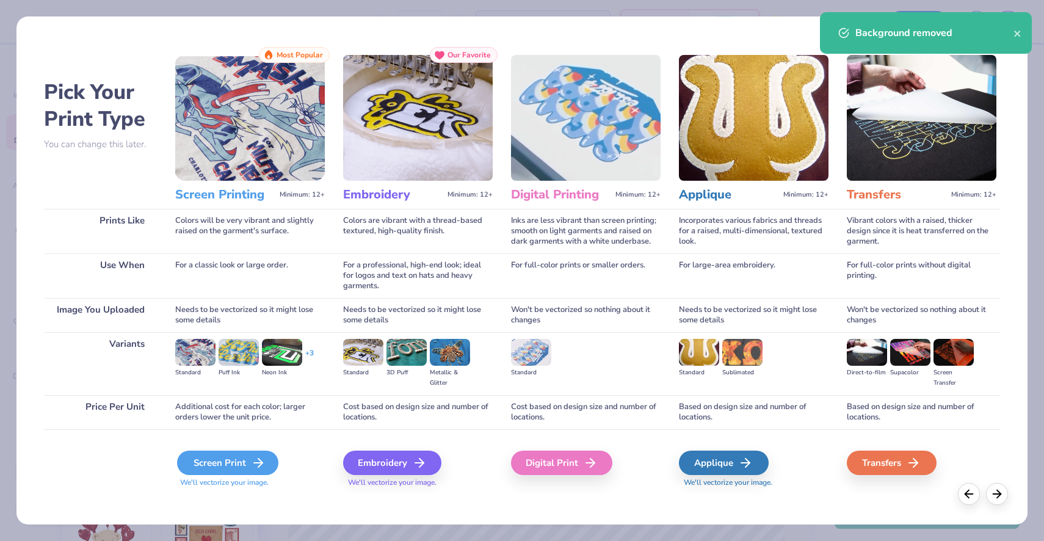
click at [223, 451] on div "Screen Print" at bounding box center [227, 463] width 101 height 24
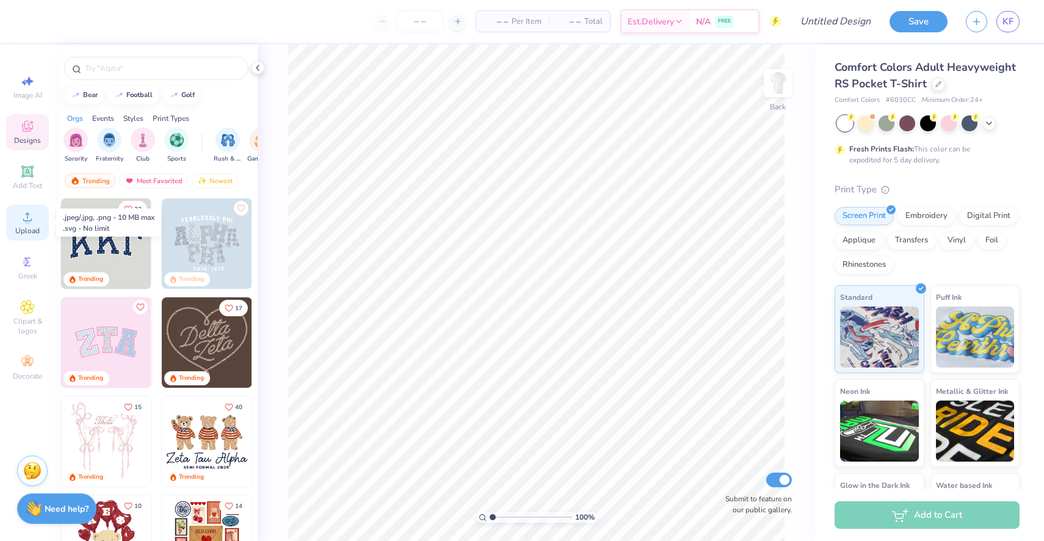
click at [46, 226] on div "Upload" at bounding box center [27, 223] width 43 height 36
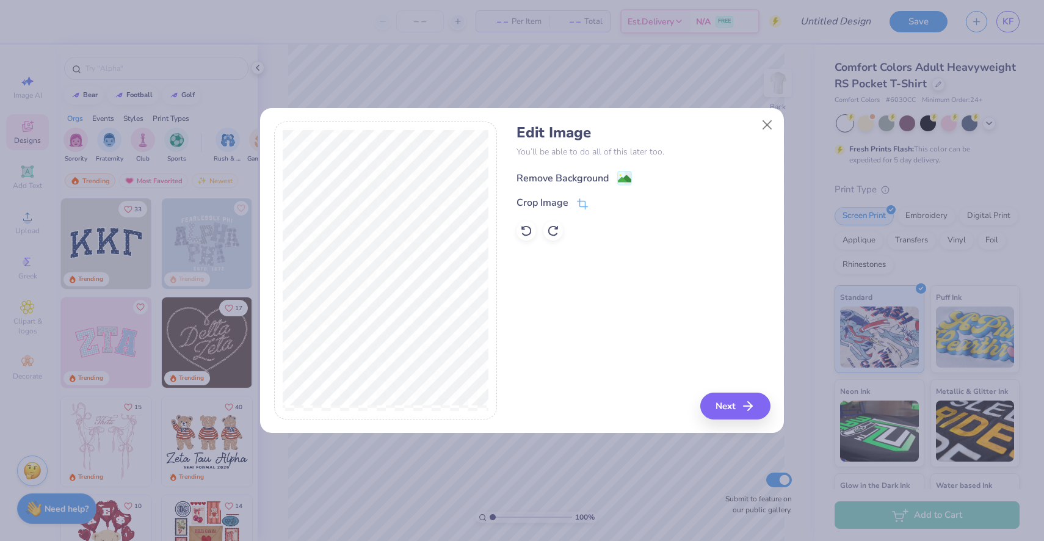
click at [599, 177] on div "Remove Background" at bounding box center [563, 178] width 92 height 15
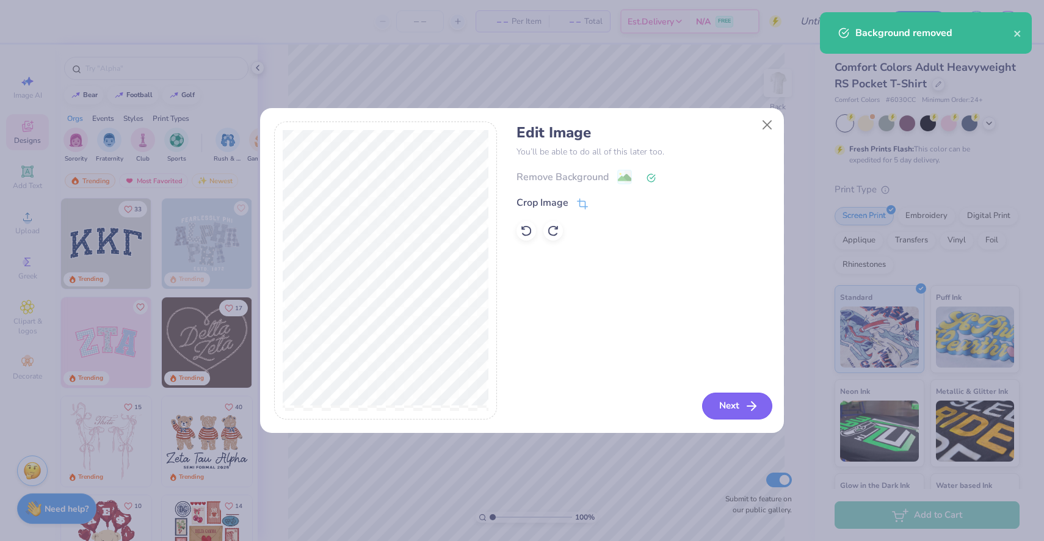
click at [728, 408] on button "Next" at bounding box center [737, 406] width 70 height 27
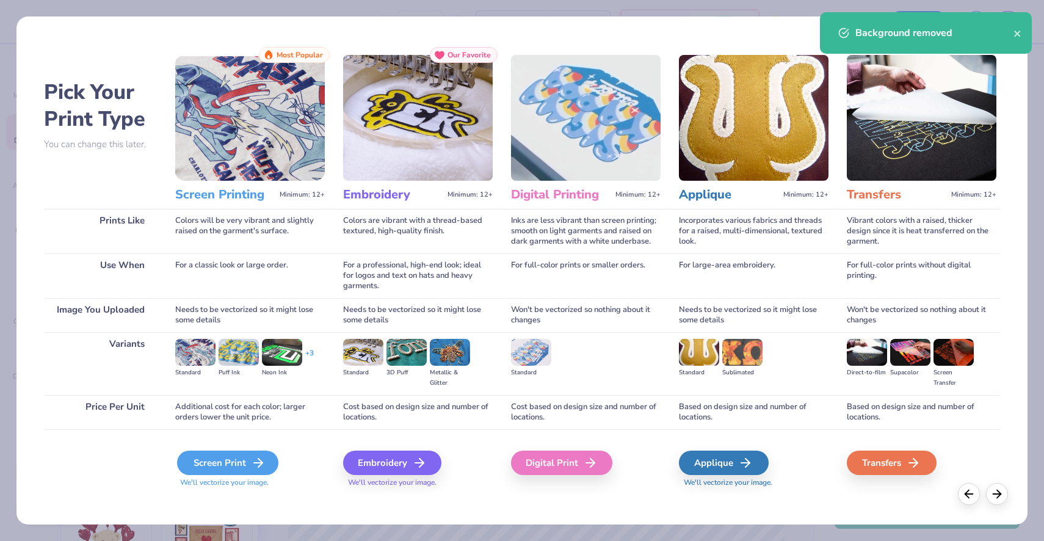
click at [246, 461] on div "Screen Print" at bounding box center [227, 463] width 101 height 24
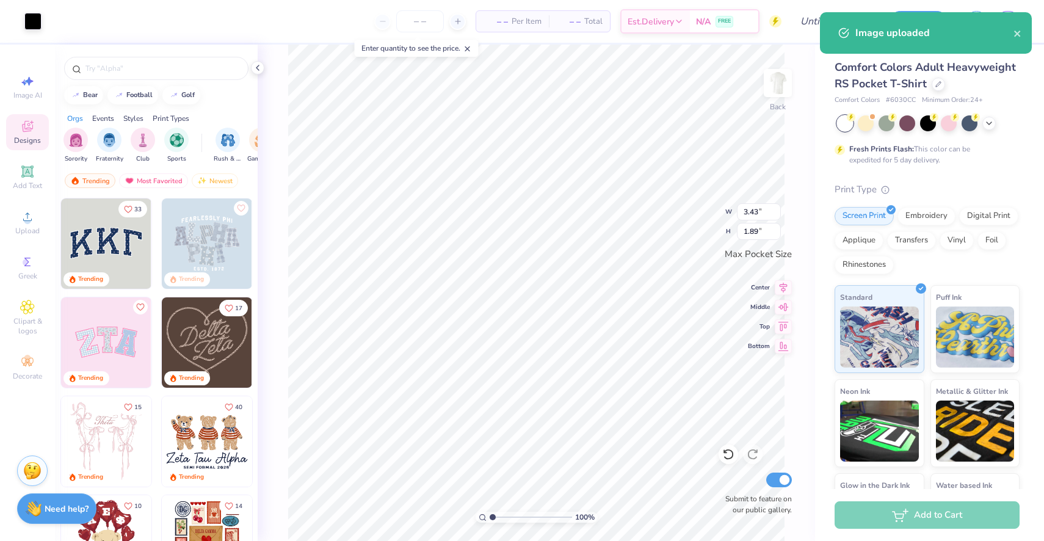
click at [603, 291] on body "Art colors – – Per Item – – Total Est. Delivery N/A FREE Design Title Save KF I…" at bounding box center [522, 270] width 1044 height 541
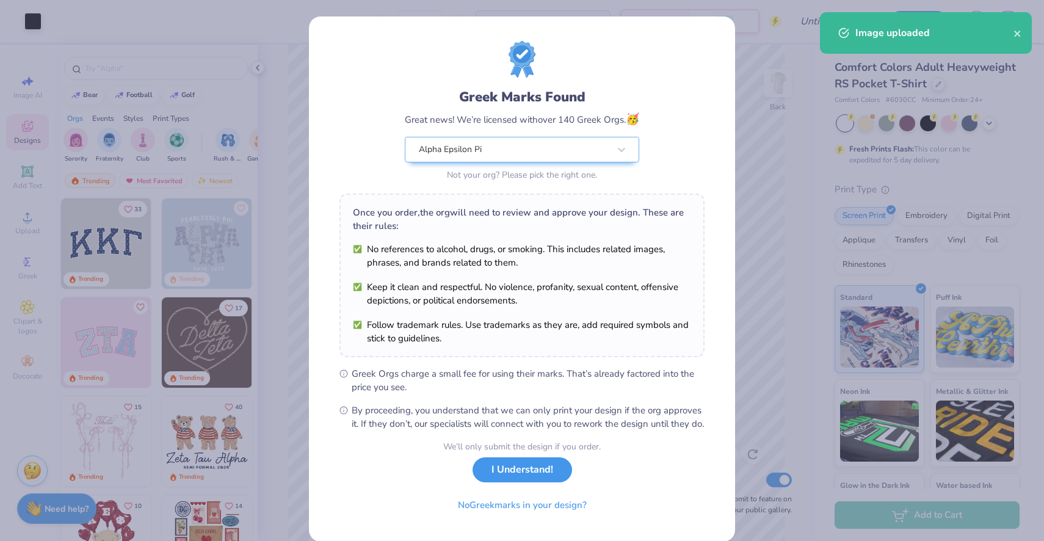
click at [527, 482] on button "I Understand!" at bounding box center [523, 469] width 100 height 25
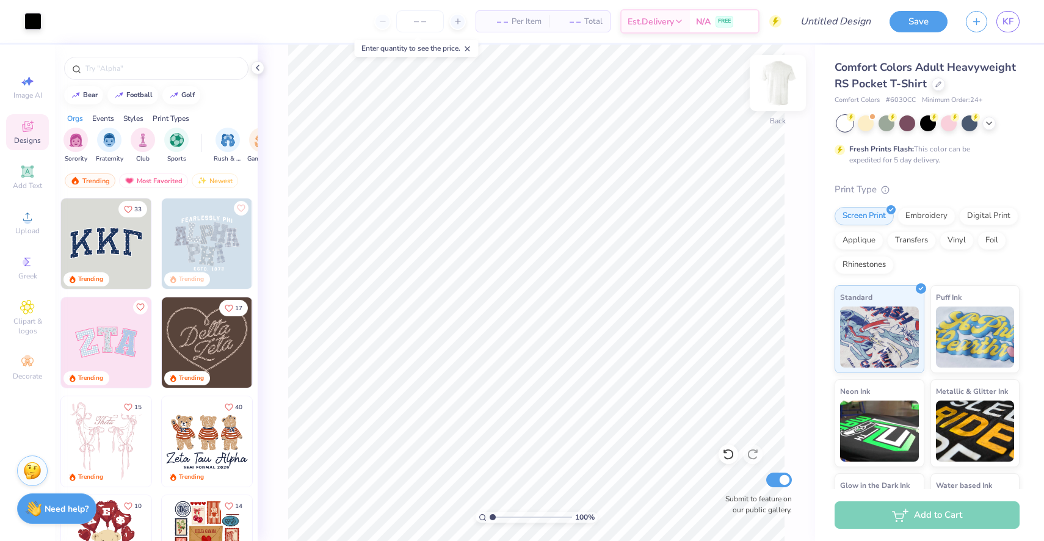
click at [786, 93] on img at bounding box center [778, 83] width 49 height 49
click at [30, 225] on div "Upload" at bounding box center [27, 223] width 43 height 36
click at [28, 224] on div "Upload" at bounding box center [27, 223] width 43 height 36
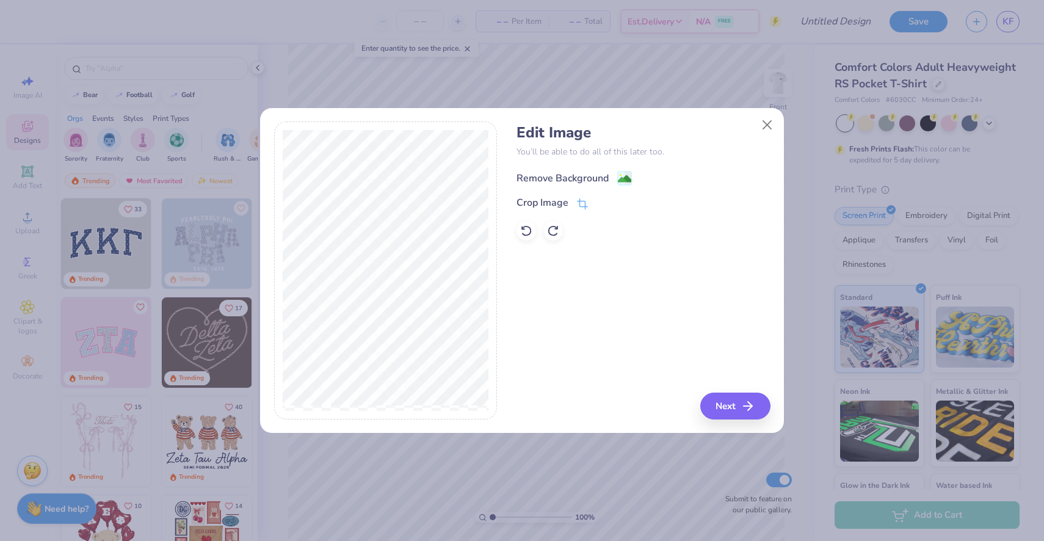
click at [608, 178] on div "Remove Background" at bounding box center [563, 178] width 92 height 15
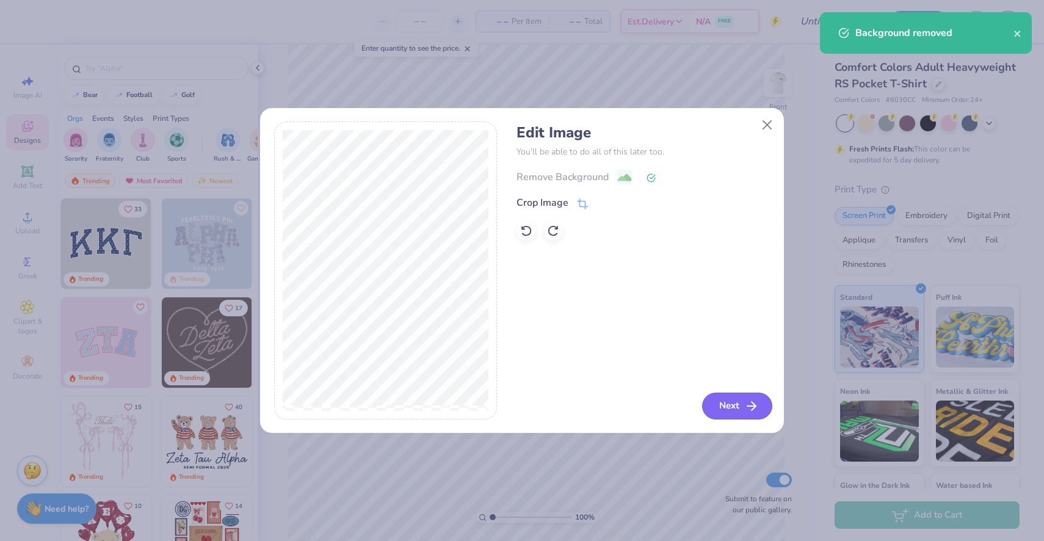
click at [724, 404] on button "Next" at bounding box center [737, 406] width 70 height 27
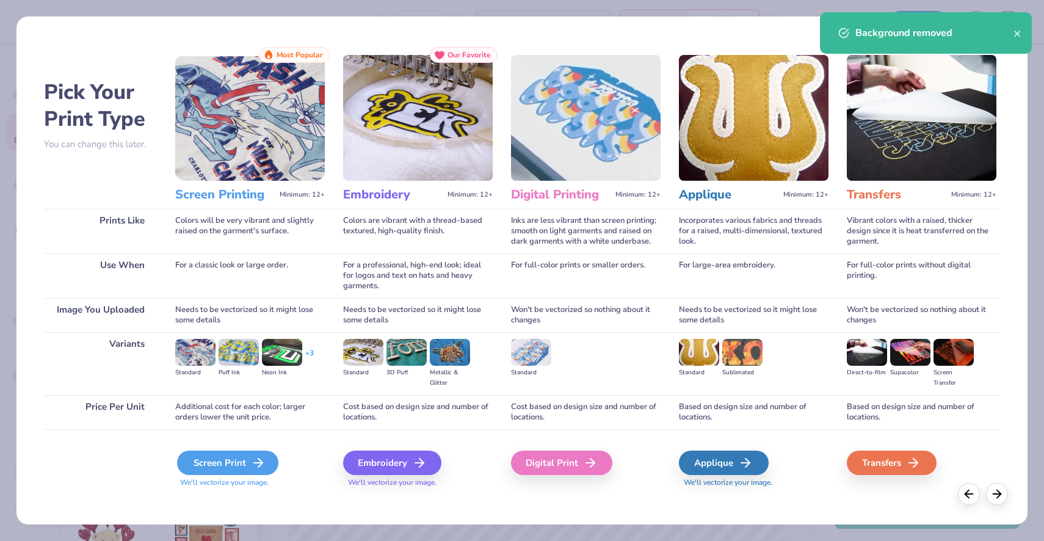
click at [219, 456] on div "Screen Print" at bounding box center [227, 463] width 101 height 24
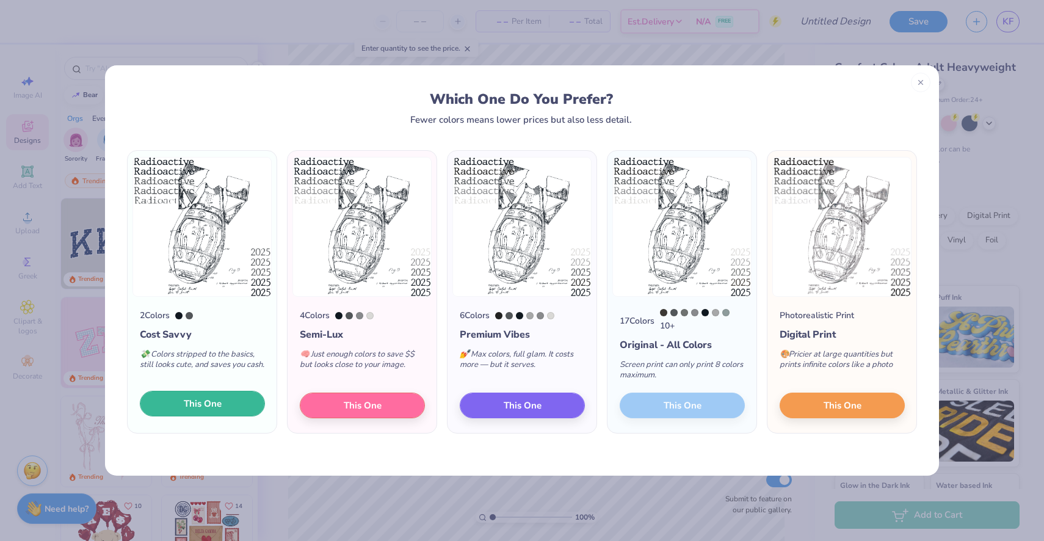
click at [211, 409] on span "This One" at bounding box center [203, 404] width 38 height 14
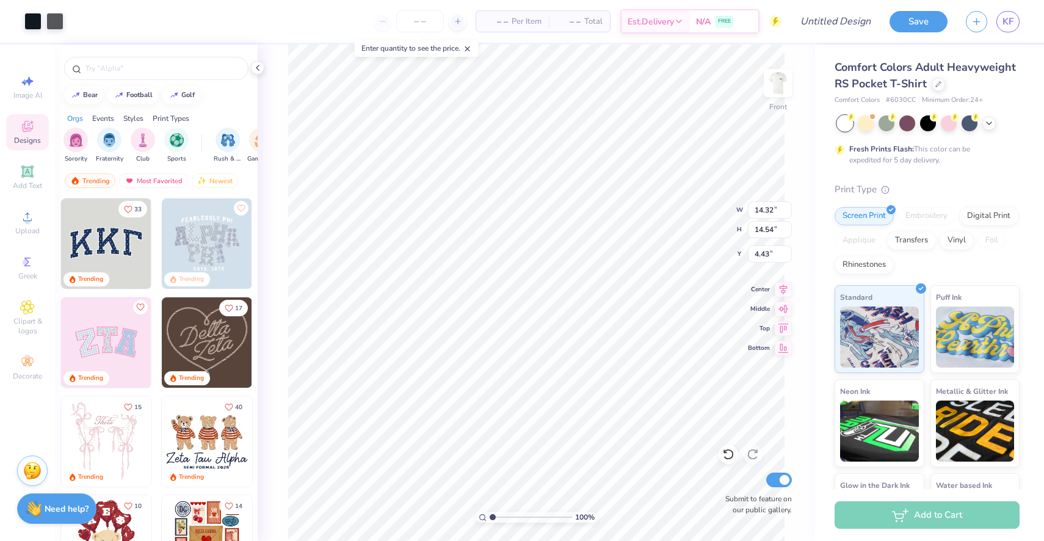
type input "4.43"
type input "11.67"
type input "11.85"
type input "4.38"
type input "4.34"
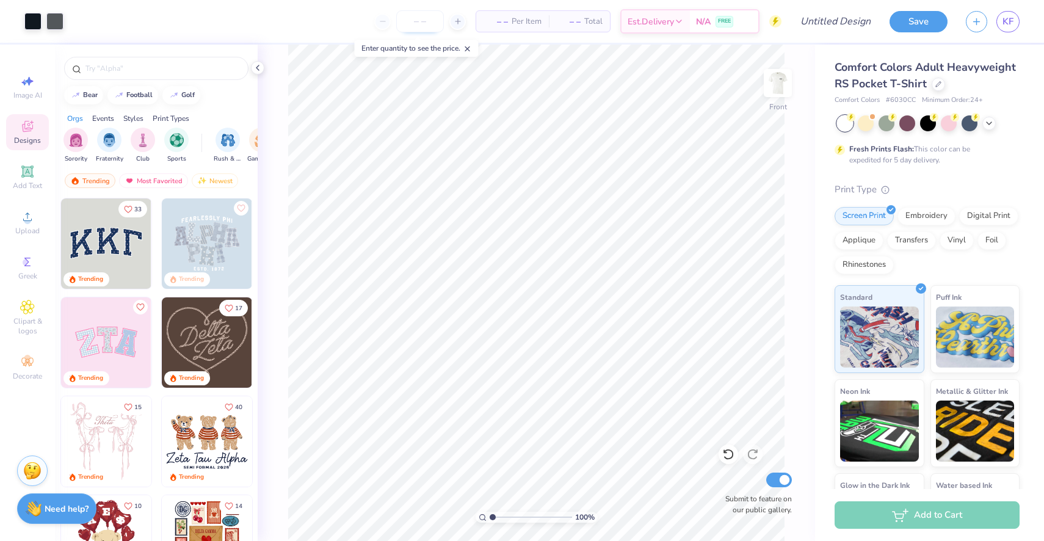
drag, startPoint x: 418, startPoint y: 14, endPoint x: 432, endPoint y: 15, distance: 14.1
click at [418, 15] on input "number" at bounding box center [420, 21] width 48 height 22
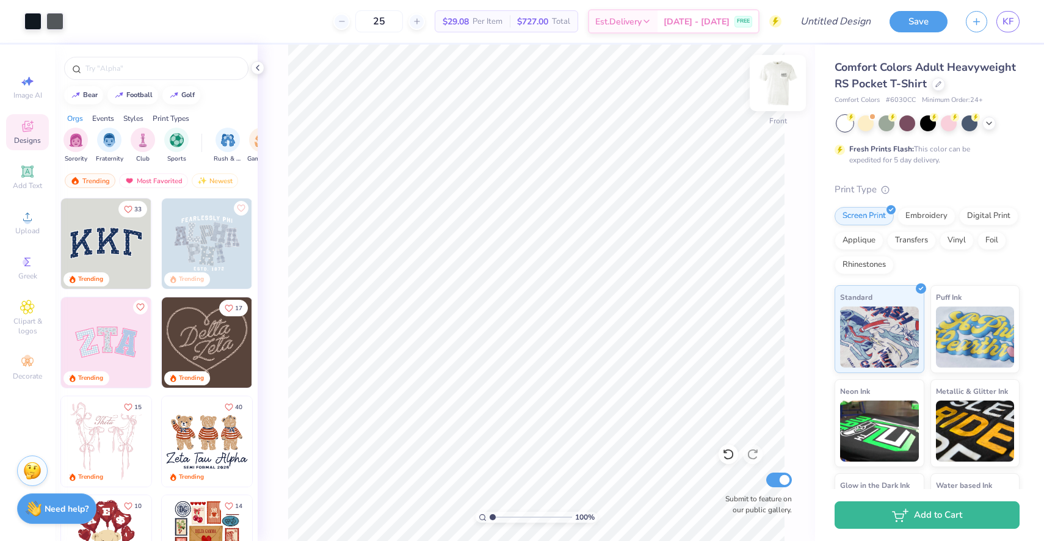
click at [788, 90] on img at bounding box center [778, 83] width 49 height 49
click at [788, 90] on img at bounding box center [778, 83] width 24 height 24
click at [403, 23] on input "25" at bounding box center [379, 21] width 48 height 22
type input "2"
type input "30"
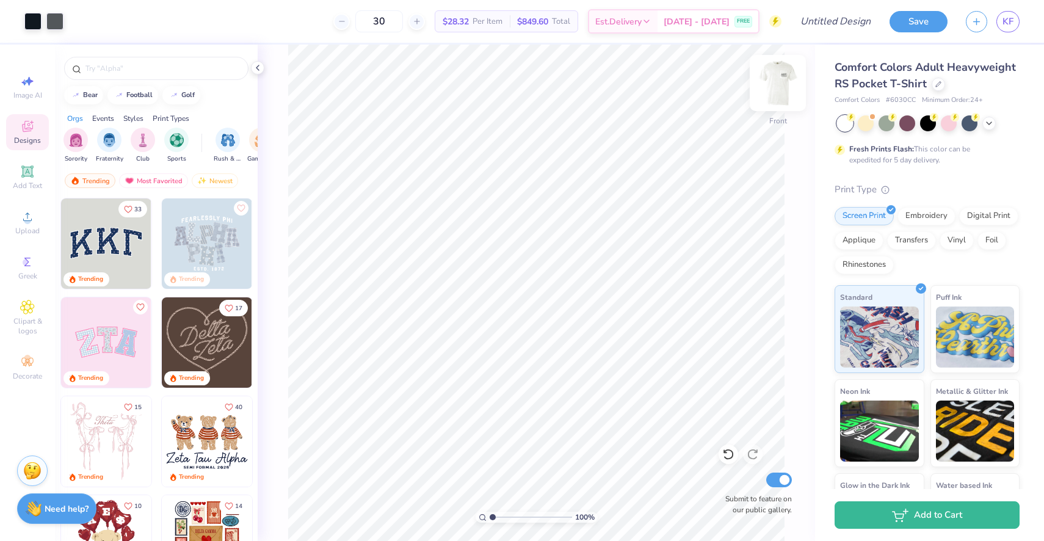
click at [779, 102] on img at bounding box center [778, 83] width 49 height 49
click at [779, 95] on img at bounding box center [778, 83] width 24 height 24
type input "12.08"
type input "12.26"
type input "4.26"
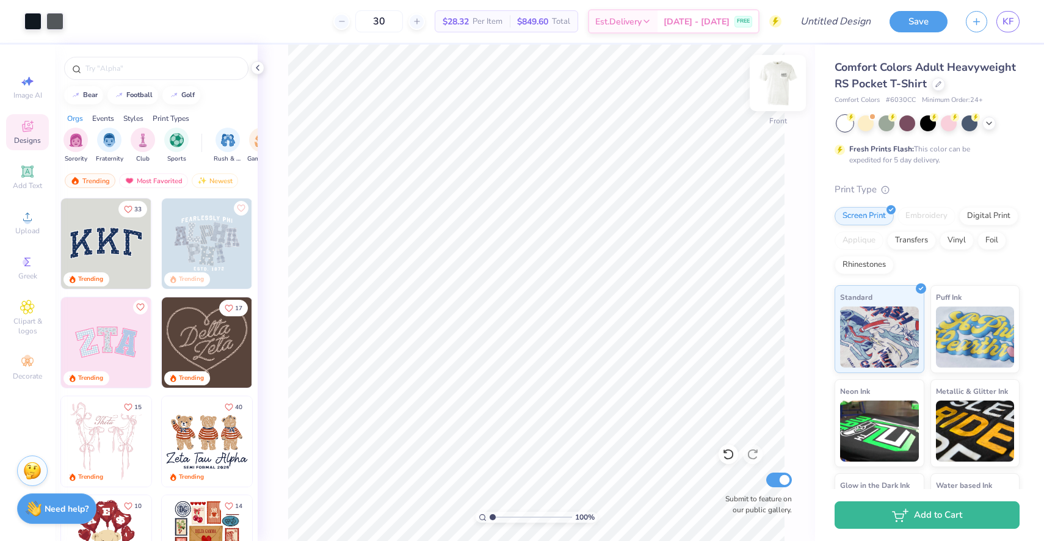
click at [783, 91] on img at bounding box center [778, 83] width 49 height 49
type input "2.75"
type input "1.51"
click at [775, 76] on img at bounding box center [778, 83] width 49 height 49
click at [779, 84] on img at bounding box center [778, 83] width 49 height 49
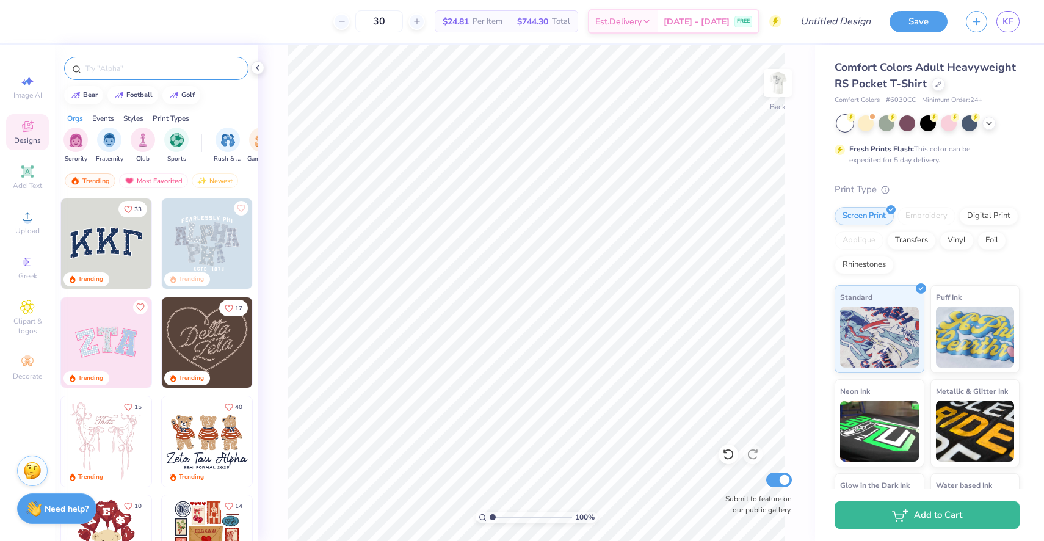
click at [138, 68] on input "text" at bounding box center [162, 68] width 156 height 12
type input "aepi"
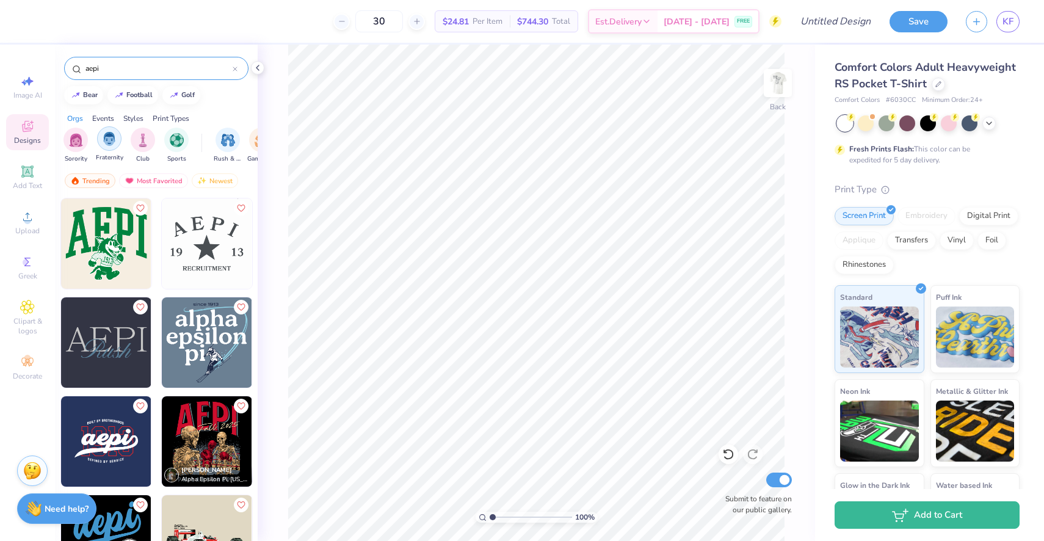
click at [114, 145] on div "filter for Fraternity" at bounding box center [109, 138] width 24 height 24
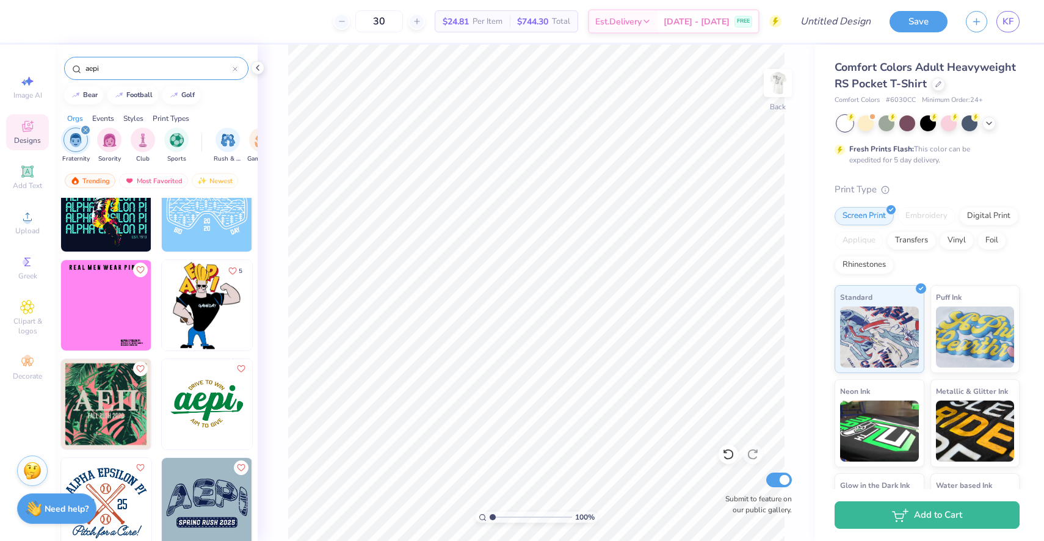
scroll to position [966, 0]
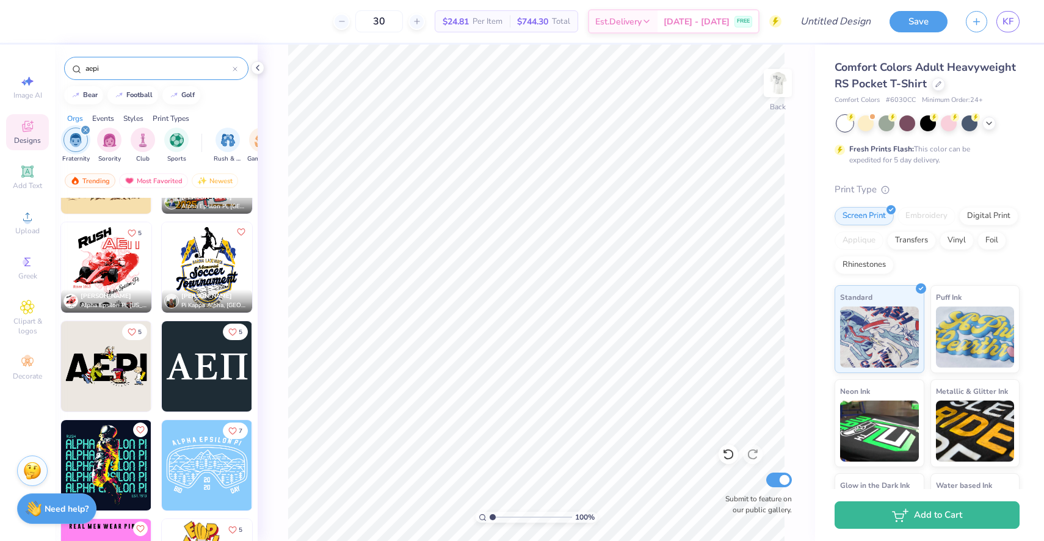
click at [207, 366] on img at bounding box center [207, 366] width 90 height 90
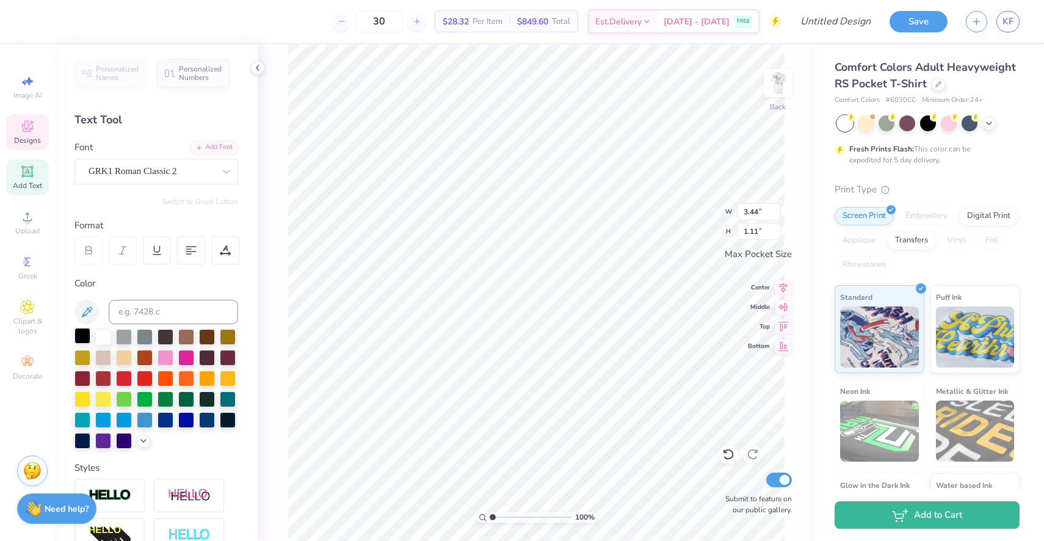
click at [86, 335] on div at bounding box center [83, 336] width 16 height 16
type input "3.43"
type input "1.10"
type input "2.71"
type input "0.87"
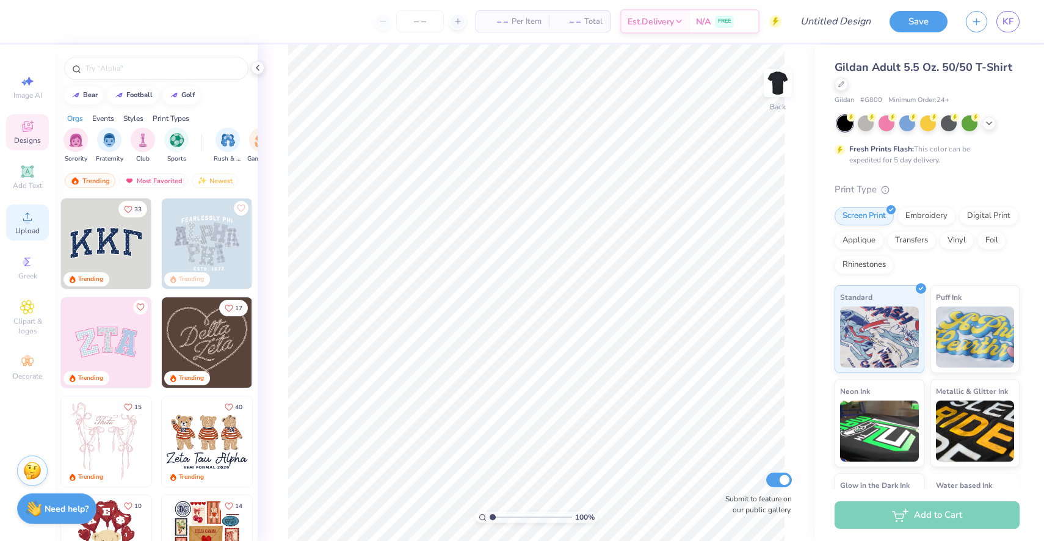
click at [42, 229] on div "Upload" at bounding box center [27, 223] width 43 height 36
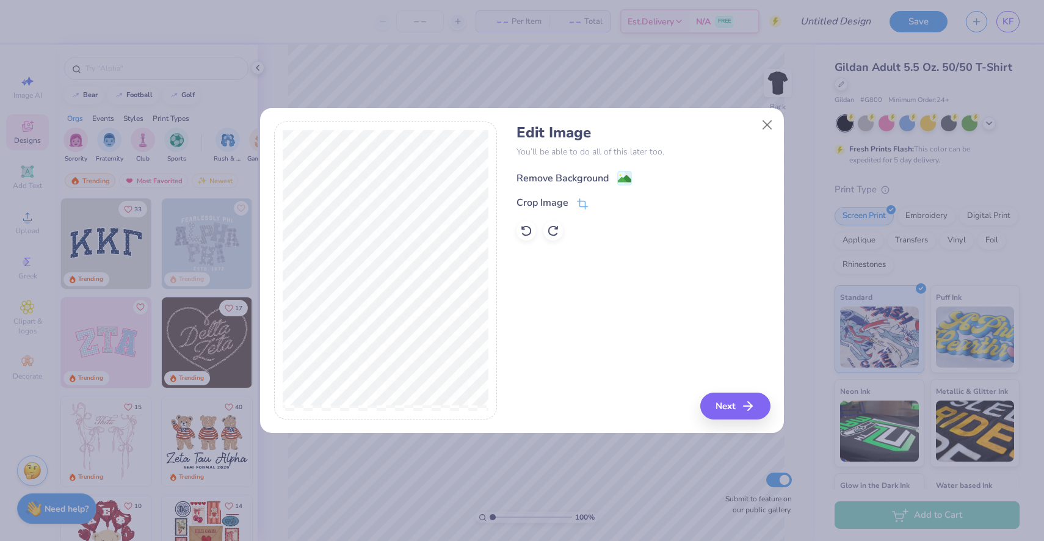
click at [566, 176] on div "Remove Background" at bounding box center [563, 178] width 92 height 15
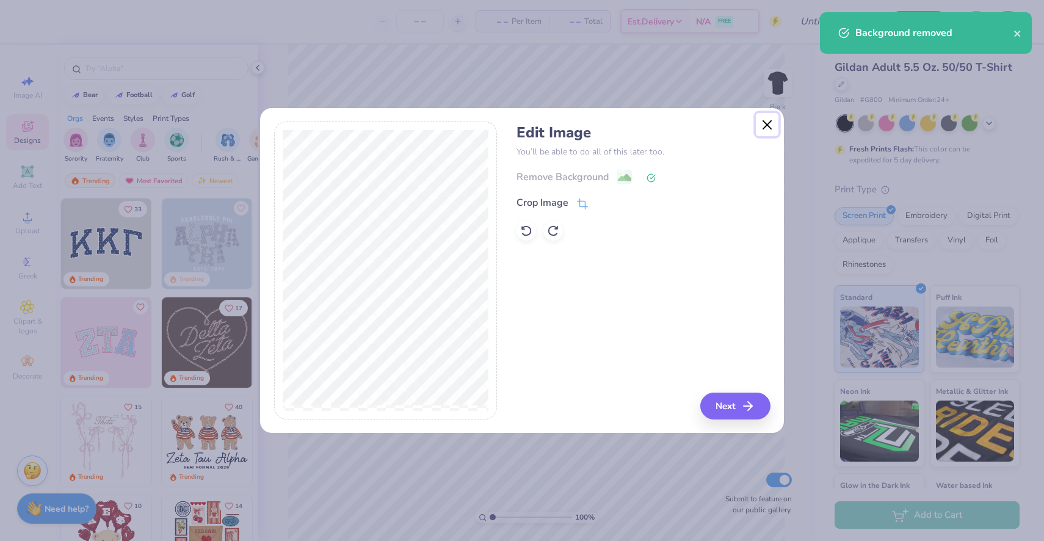
click at [777, 120] on button "Close" at bounding box center [767, 124] width 23 height 23
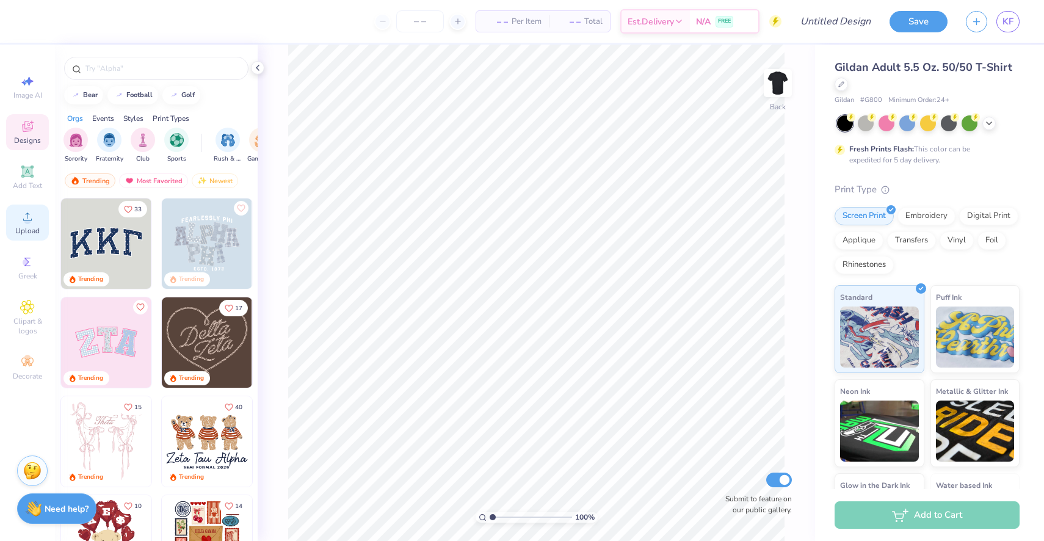
click at [36, 225] on div "Upload" at bounding box center [27, 223] width 43 height 36
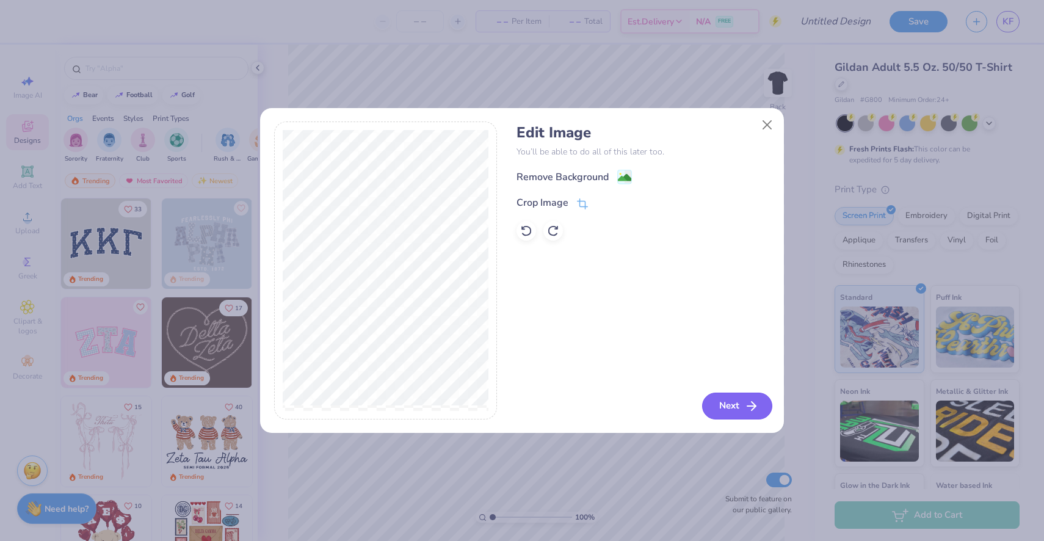
click at [731, 396] on button "Next" at bounding box center [737, 406] width 70 height 27
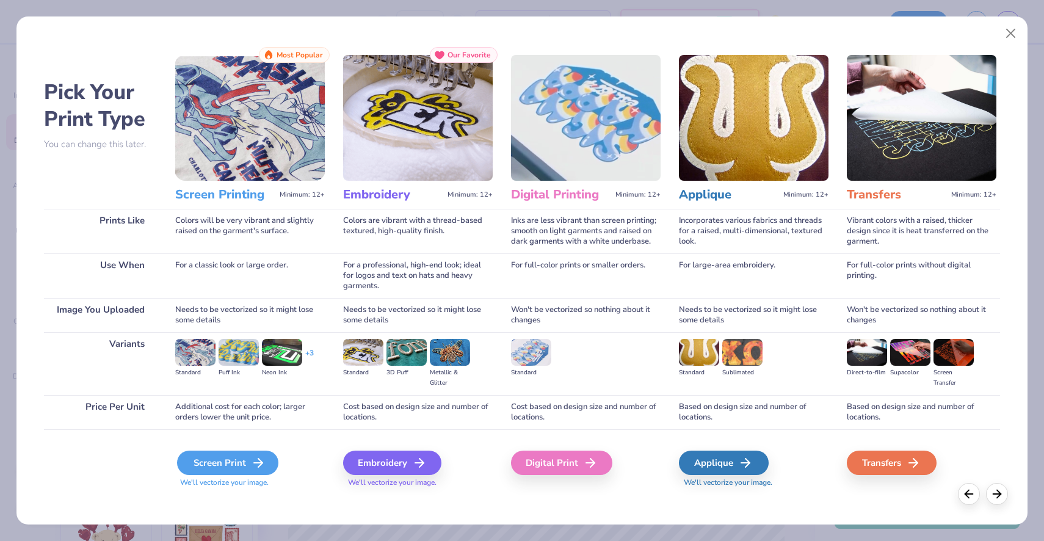
click at [191, 467] on div "Screen Print" at bounding box center [227, 463] width 101 height 24
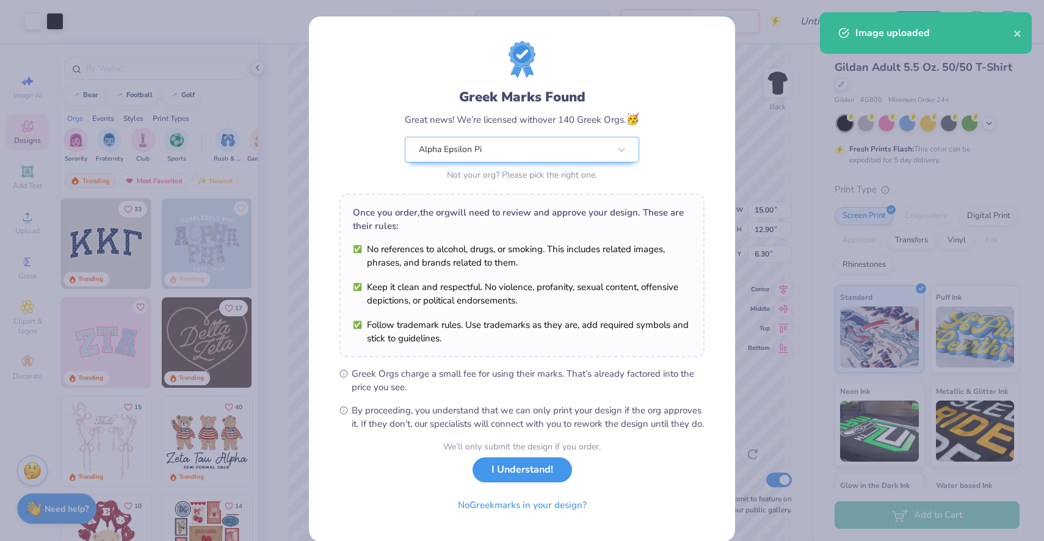
click at [549, 482] on button "I Understand!" at bounding box center [523, 469] width 100 height 25
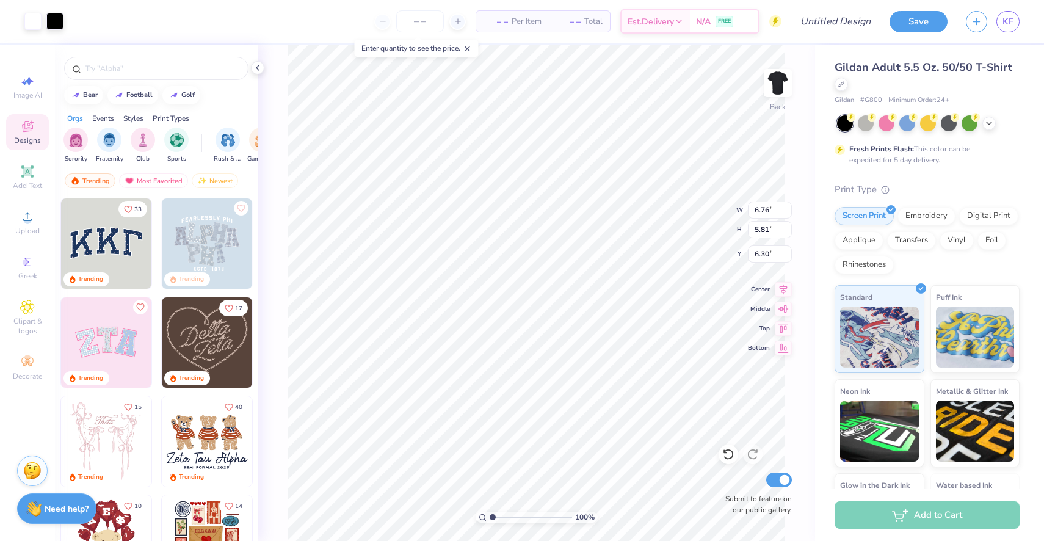
type input "6.76"
type input "5.81"
click at [38, 225] on div "Upload" at bounding box center [27, 223] width 43 height 36
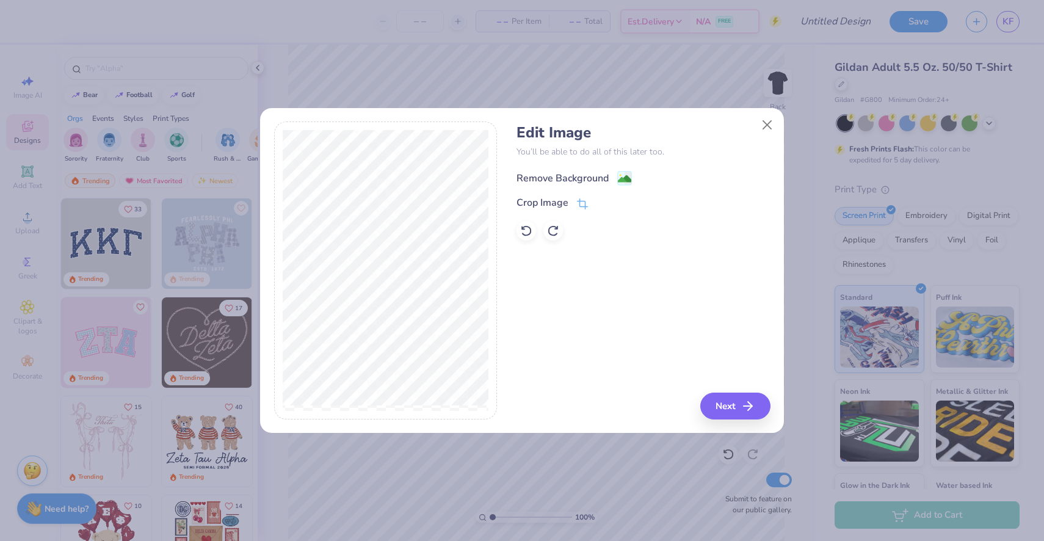
click at [568, 172] on div "Remove Background" at bounding box center [563, 178] width 92 height 15
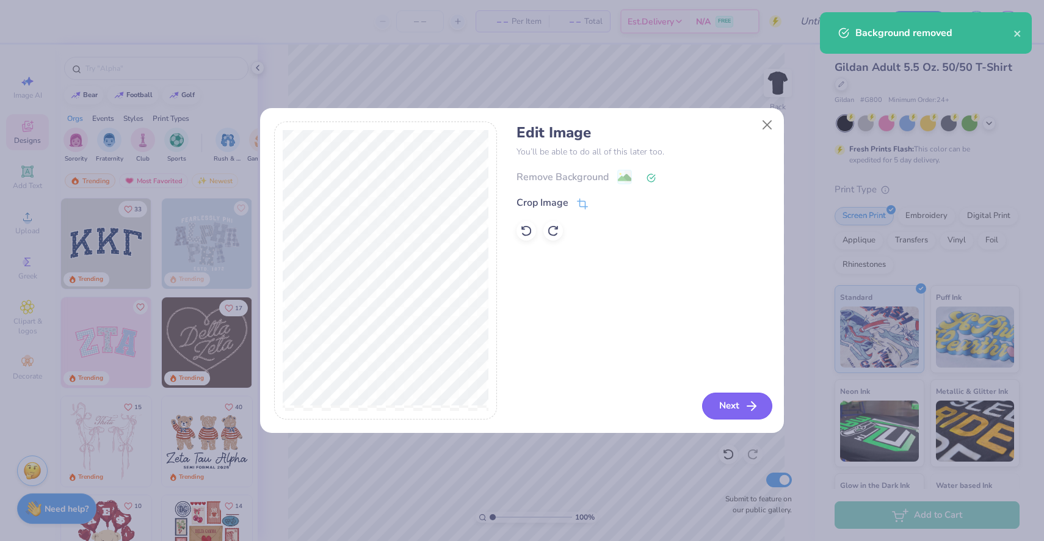
click at [758, 410] on button "Next" at bounding box center [737, 406] width 70 height 27
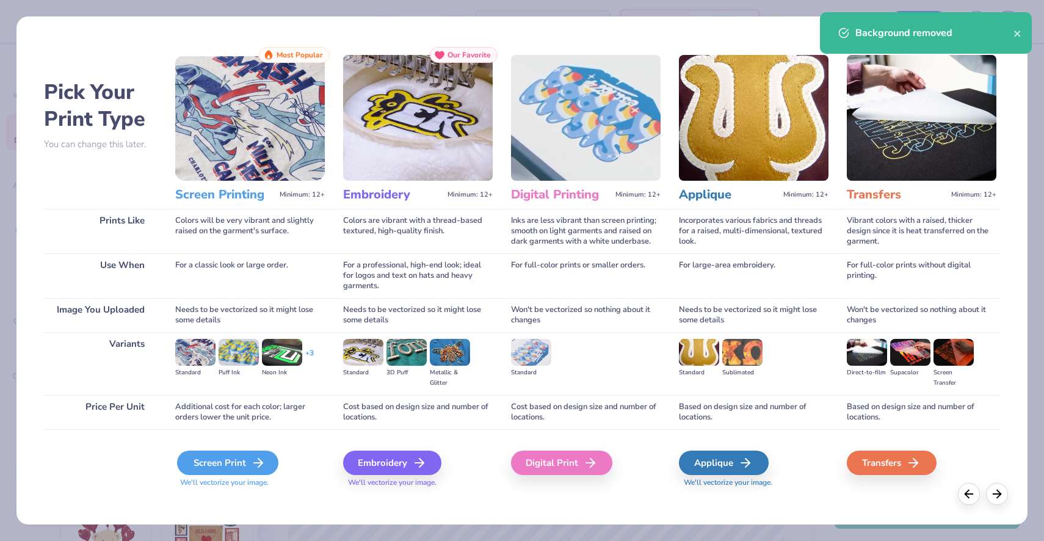
click at [246, 451] on div "Screen Print" at bounding box center [227, 463] width 101 height 24
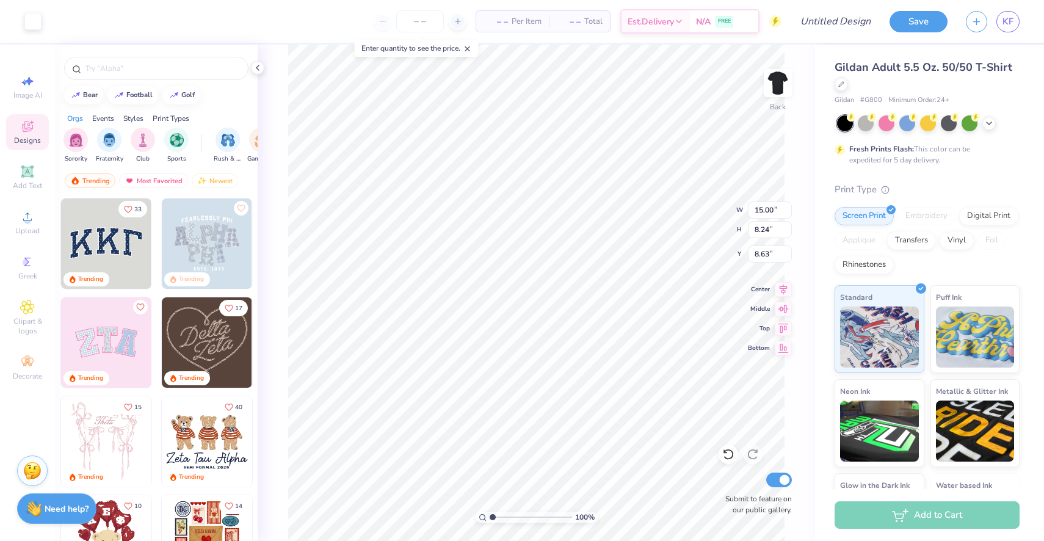
type input "4.48"
type input "2.46"
type input "3.76"
type input "2.07"
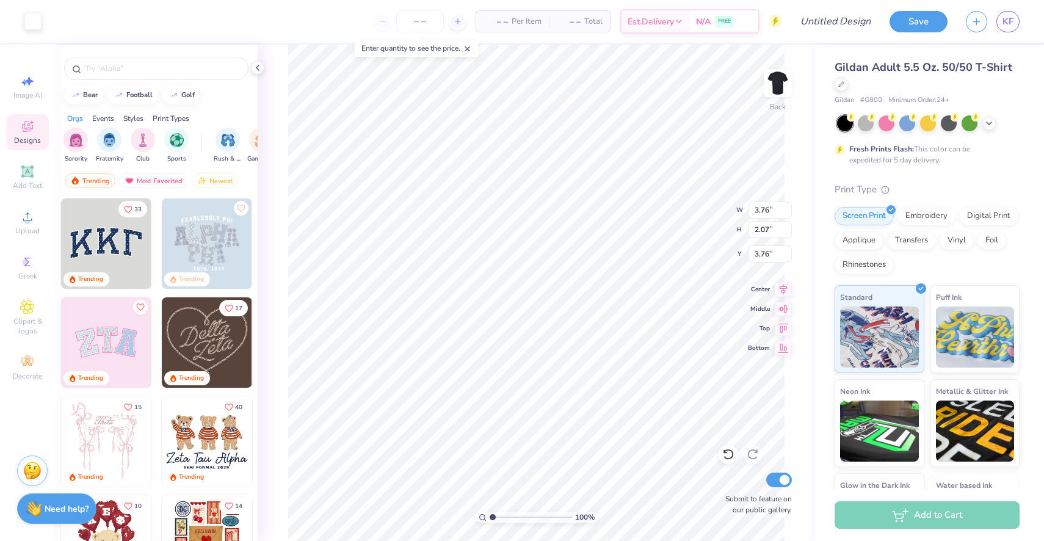
type input "3.79"
click at [783, 79] on img at bounding box center [778, 83] width 49 height 49
click at [18, 220] on div "Upload" at bounding box center [27, 223] width 43 height 36
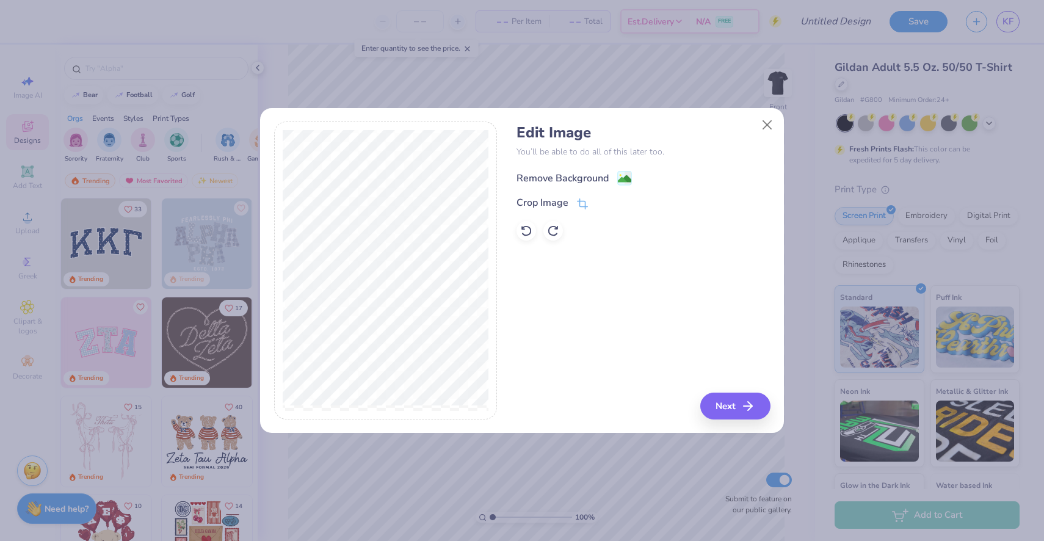
click at [567, 175] on div "Remove Background" at bounding box center [563, 178] width 92 height 15
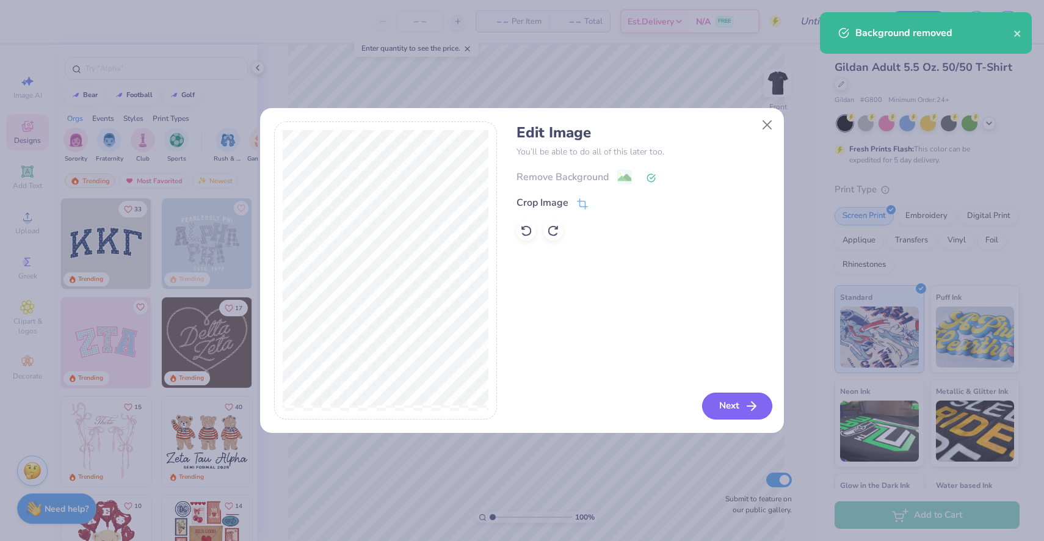
click at [730, 407] on button "Next" at bounding box center [737, 406] width 70 height 27
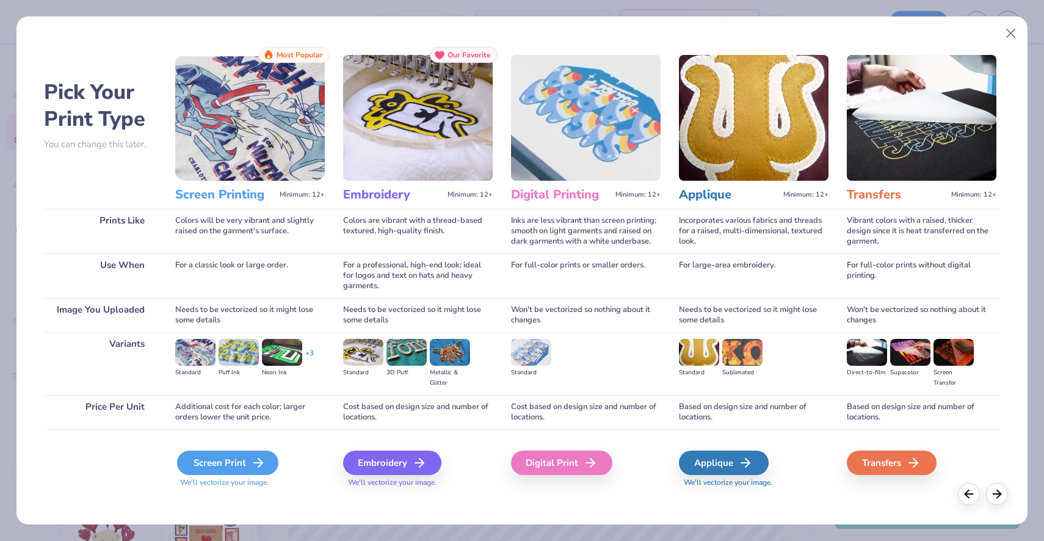
click at [253, 468] on icon at bounding box center [258, 463] width 15 height 15
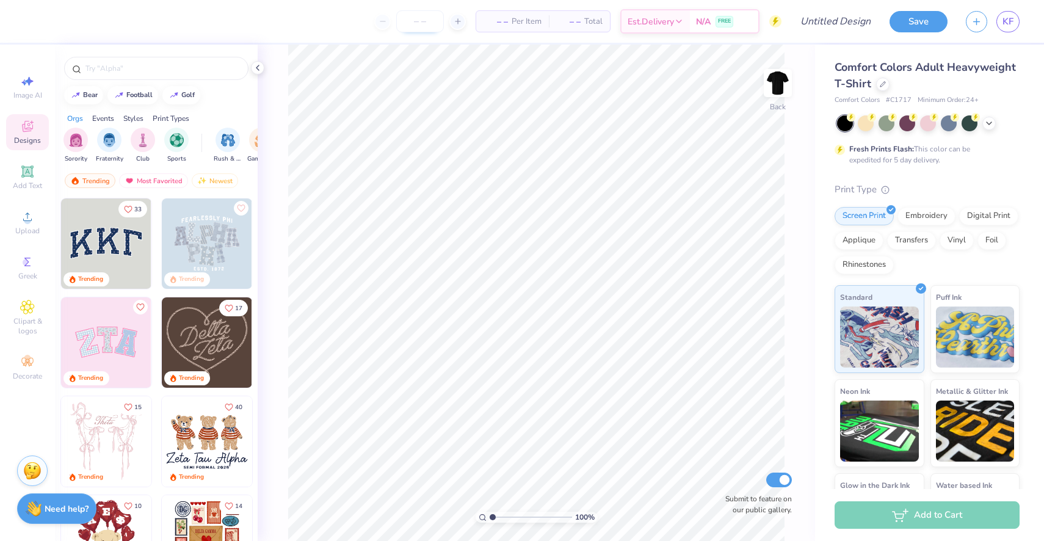
click at [422, 28] on input "number" at bounding box center [420, 21] width 48 height 22
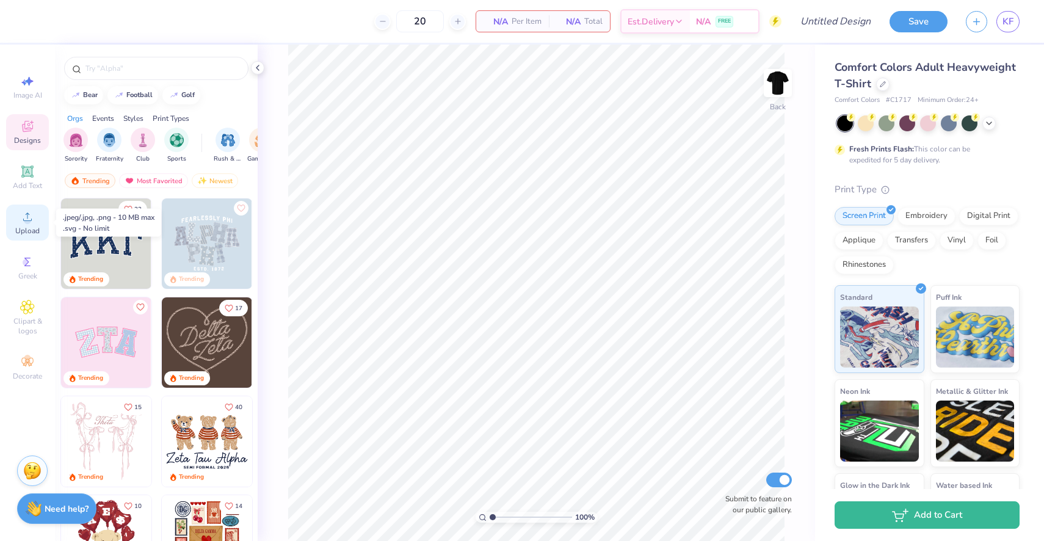
type input "20"
click at [26, 221] on circle at bounding box center [27, 220] width 7 height 7
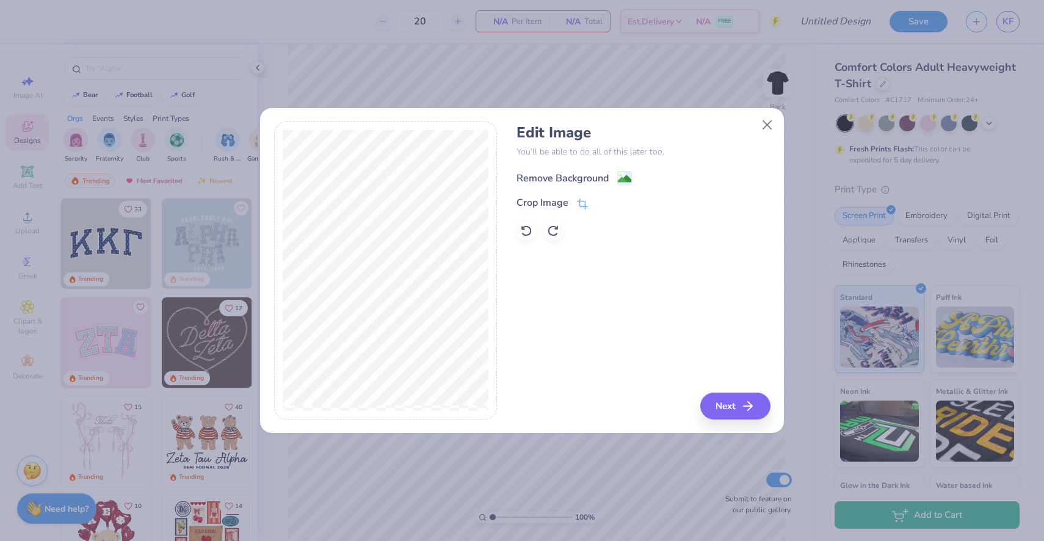
click at [577, 180] on div "Remove Background" at bounding box center [563, 178] width 92 height 15
click at [770, 129] on button "Close" at bounding box center [767, 124] width 23 height 23
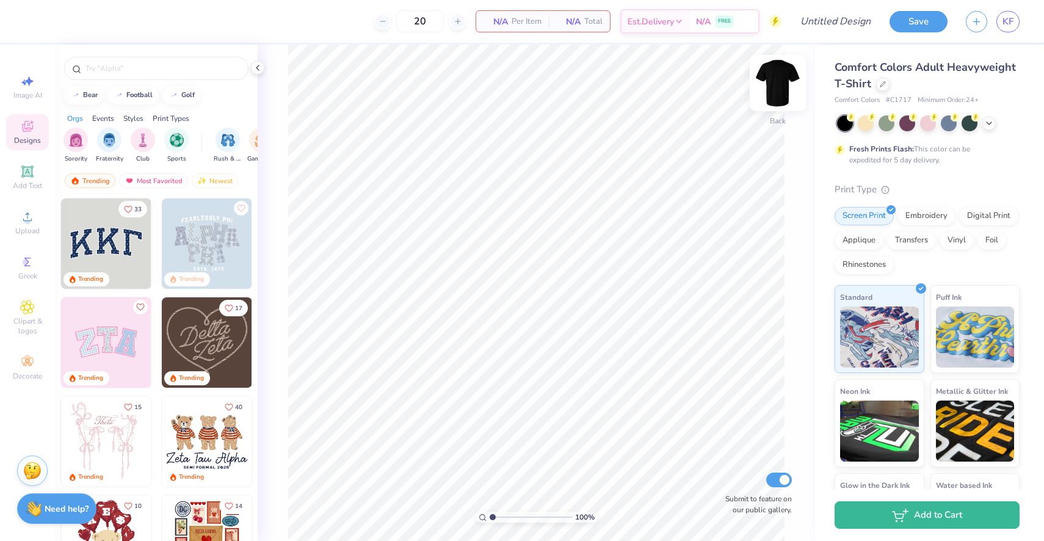
click at [782, 79] on img at bounding box center [778, 83] width 49 height 49
click at [36, 230] on span "Upload" at bounding box center [27, 231] width 24 height 10
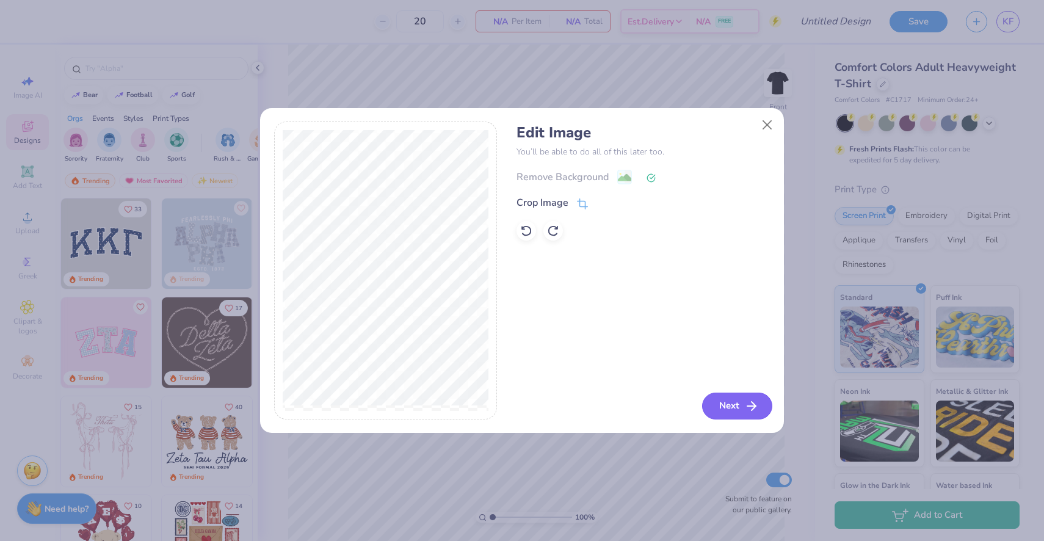
click at [715, 401] on button "Next" at bounding box center [737, 406] width 70 height 27
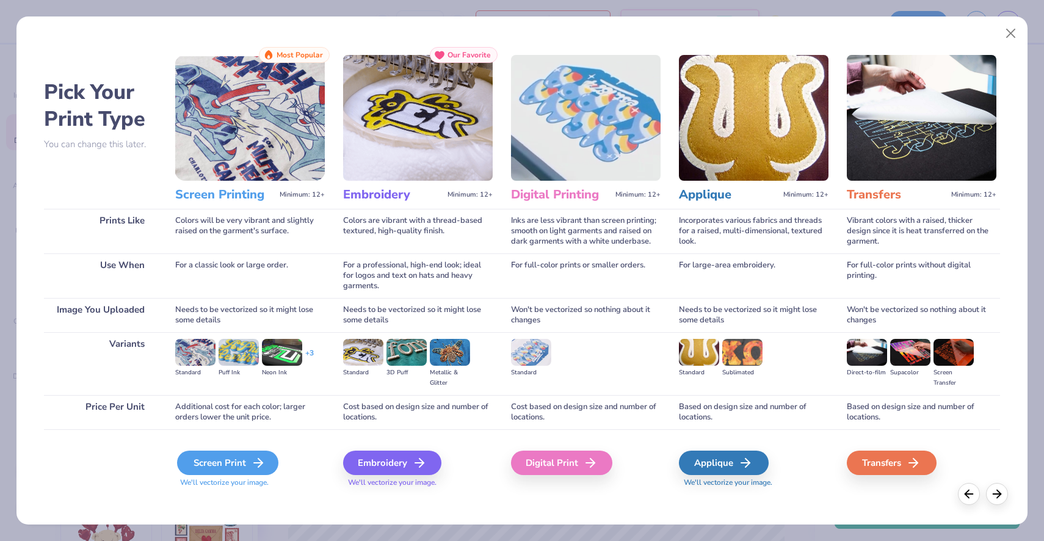
click at [217, 474] on div "Screen Print" at bounding box center [227, 463] width 101 height 24
